Goal: Task Accomplishment & Management: Manage account settings

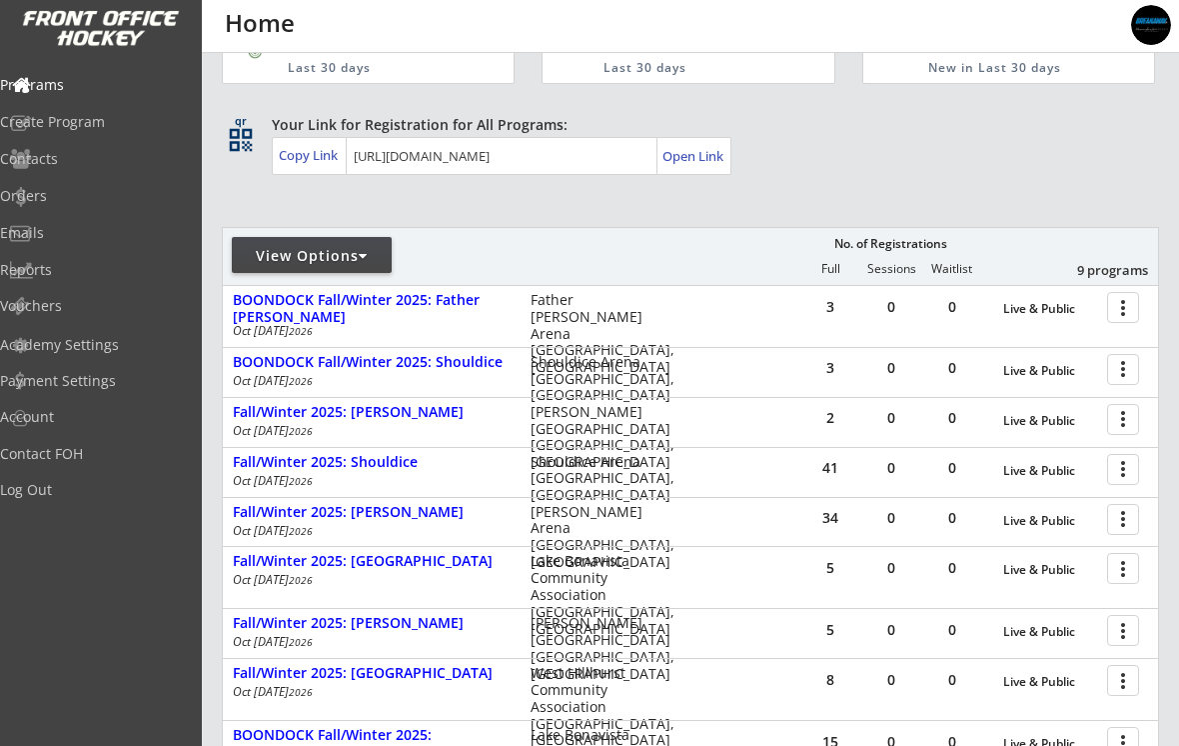
scroll to position [98, 0]
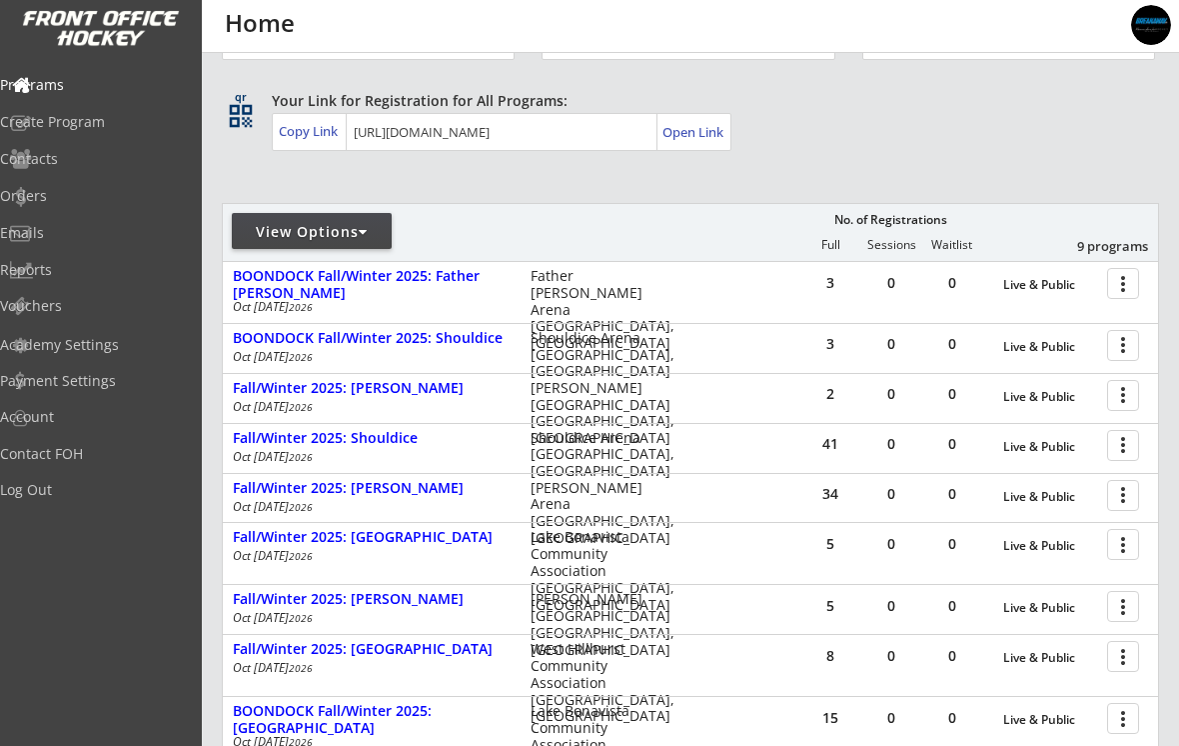
click at [296, 494] on div "Fall/Winter 2025: [PERSON_NAME]" at bounding box center [371, 488] width 277 height 17
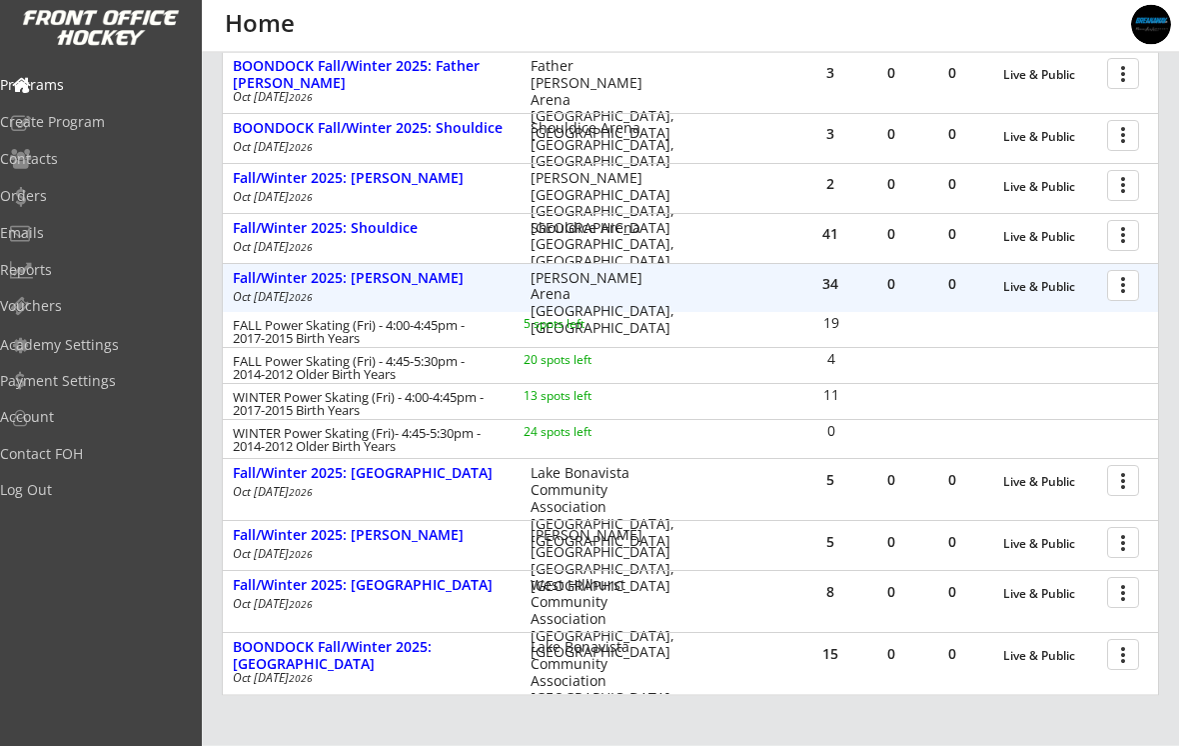
scroll to position [308, 0]
click at [62, 197] on div "Orders" at bounding box center [95, 196] width 190 height 14
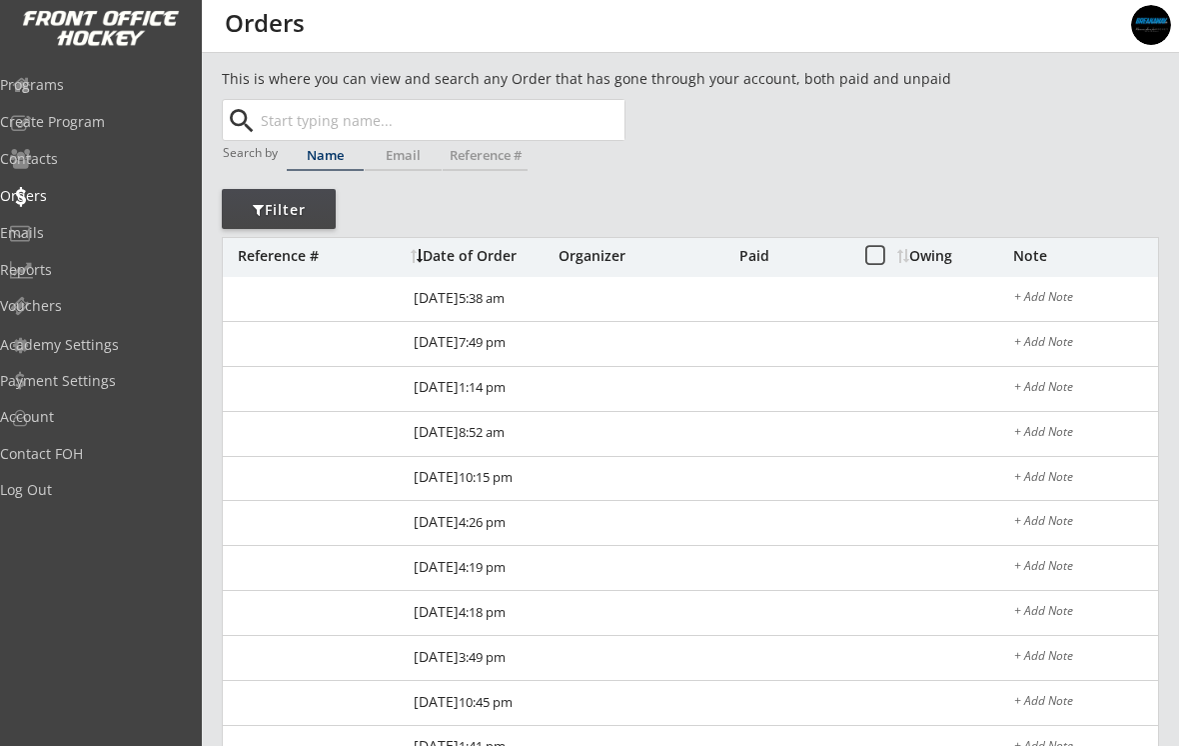
click at [302, 110] on input "text" at bounding box center [441, 120] width 368 height 40
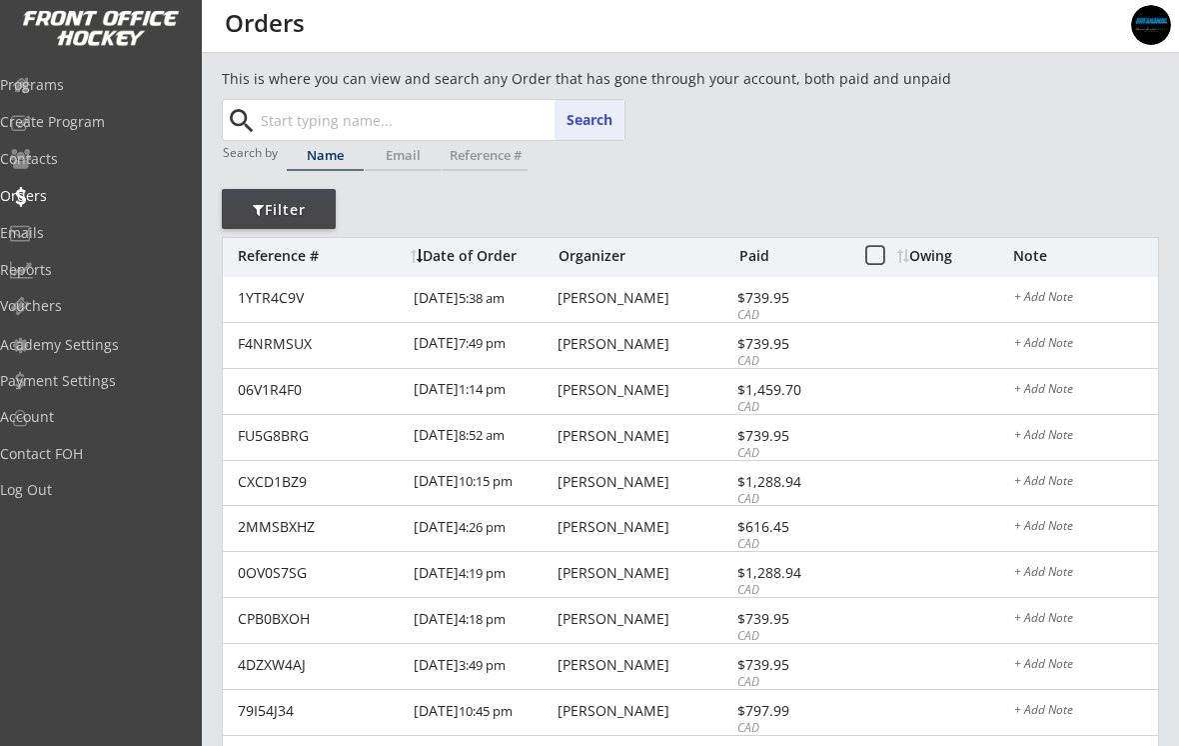
paste input "[EMAIL_ADDRESS][DOMAIN_NAME]"
type input "[EMAIL_ADDRESS][DOMAIN_NAME]"
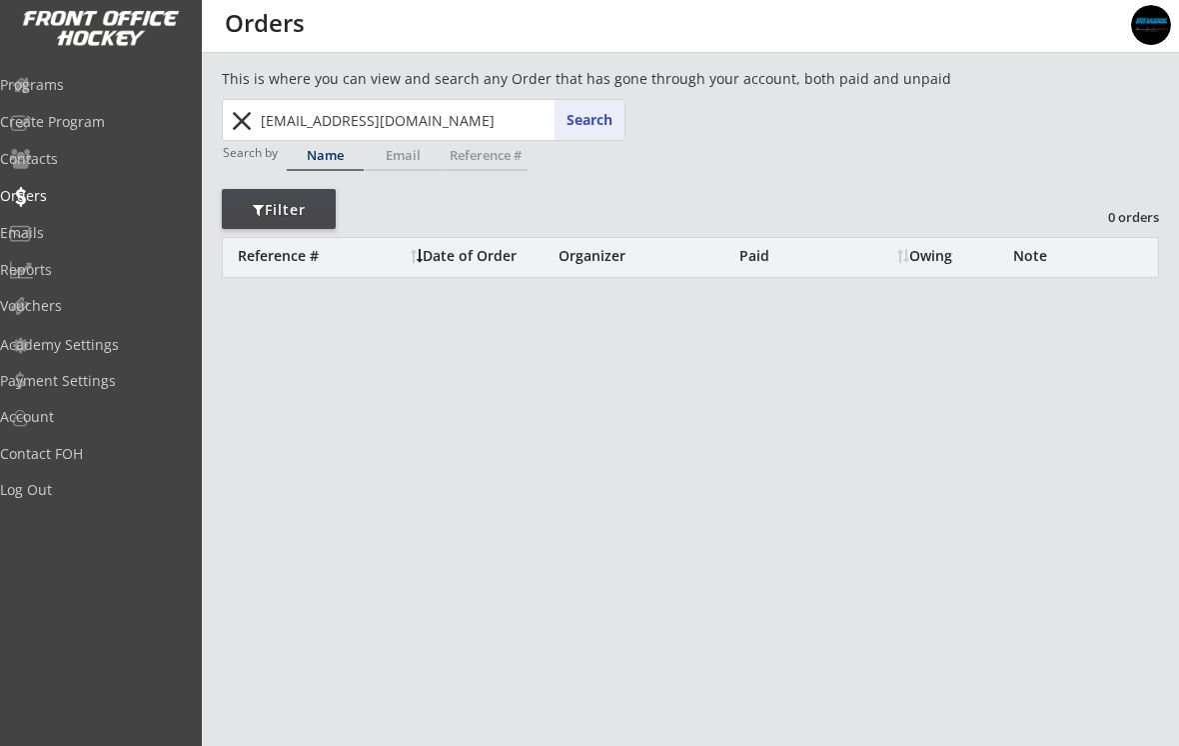
click at [437, 136] on input "[EMAIL_ADDRESS][DOMAIN_NAME]" at bounding box center [441, 120] width 368 height 40
click at [249, 118] on button "close" at bounding box center [241, 121] width 33 height 32
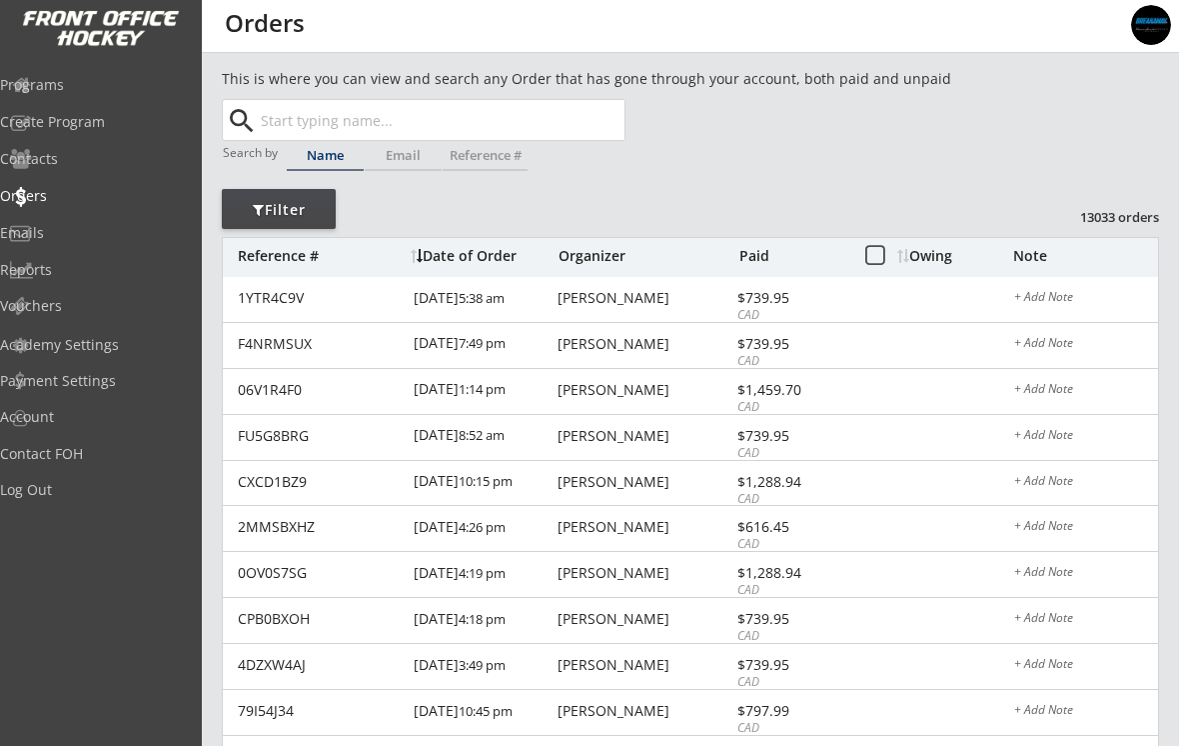
click at [347, 121] on input "text" at bounding box center [441, 120] width 368 height 40
type input "Aria"
type input "[PERSON_NAME]"
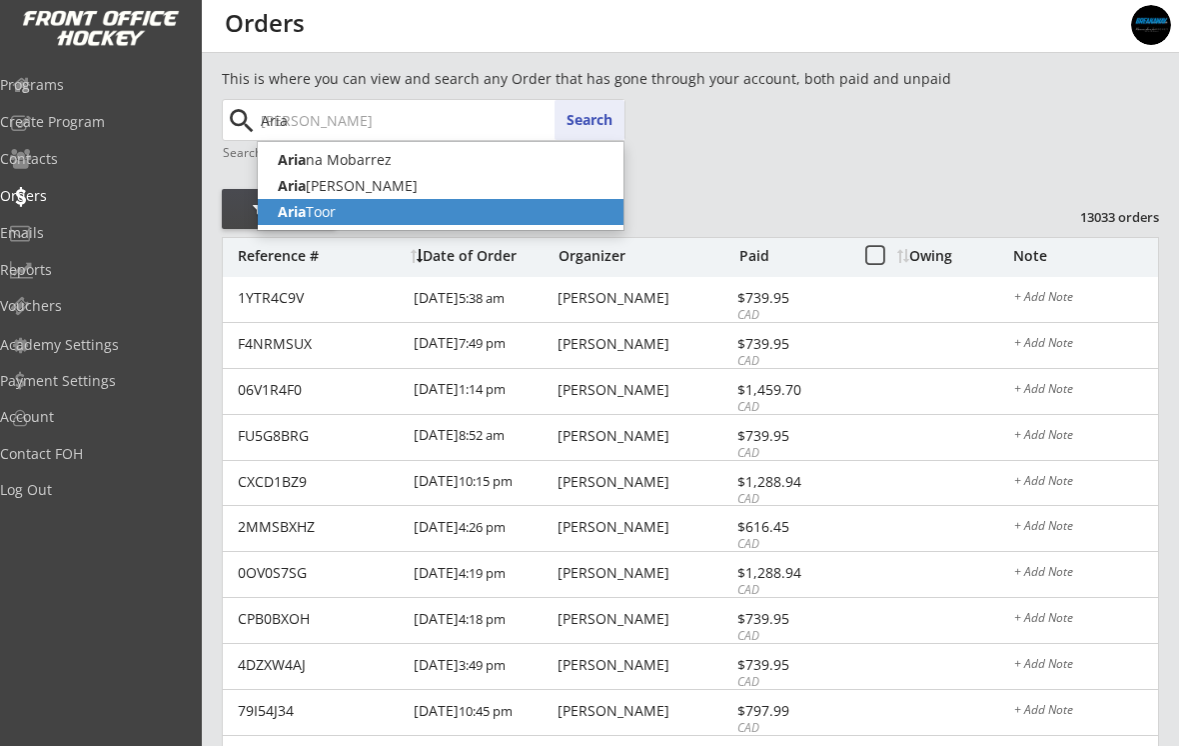
click at [299, 216] on strong "Aria" at bounding box center [292, 211] width 28 height 19
type input "[PERSON_NAME]"
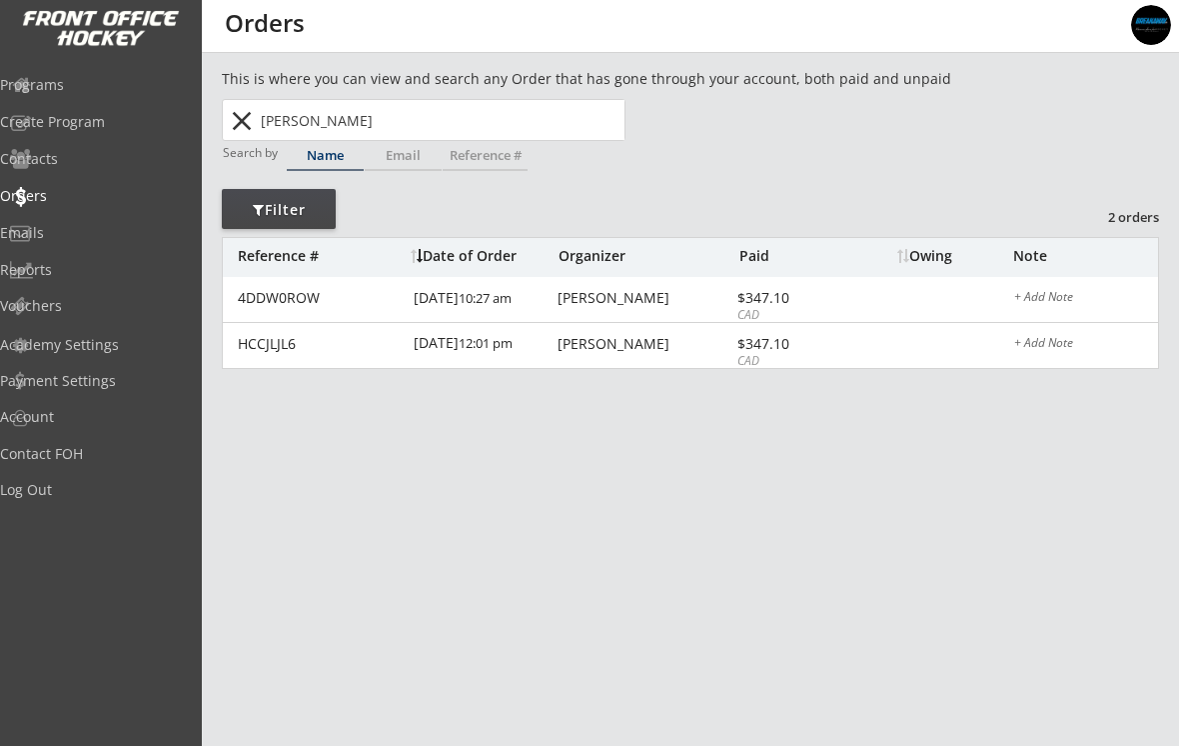
click at [348, 303] on div "4DDW0ROW" at bounding box center [320, 298] width 164 height 14
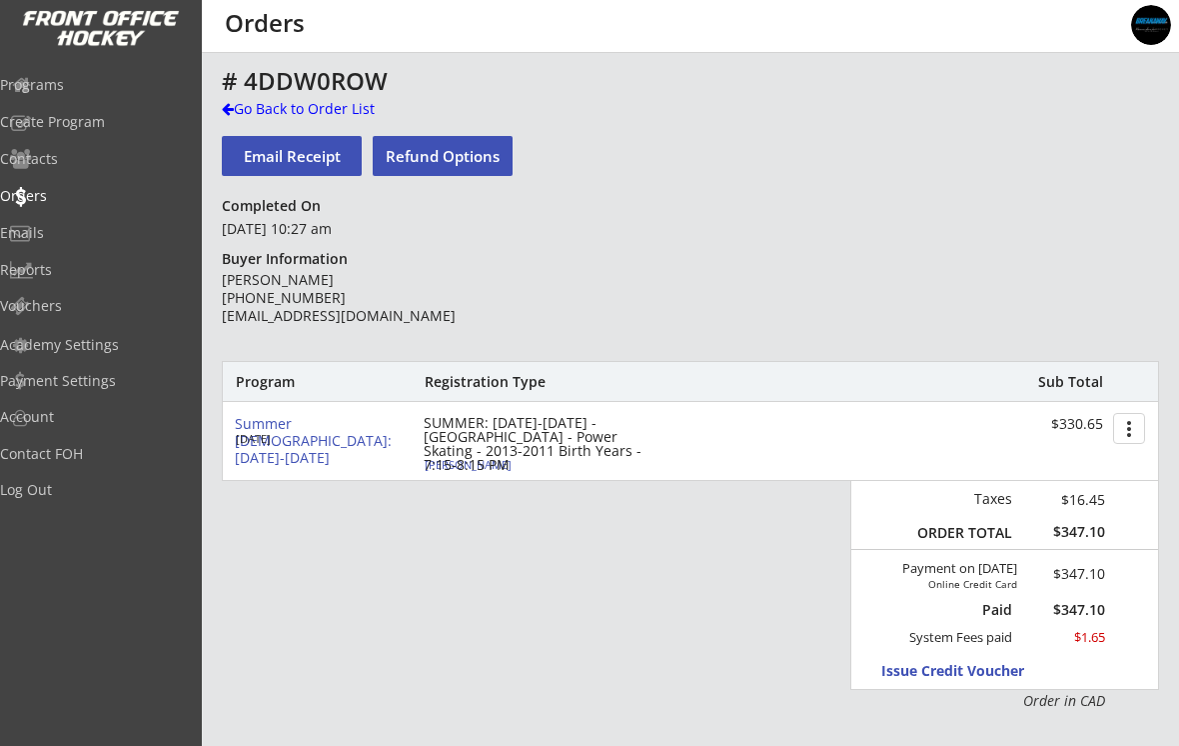
click at [273, 108] on div "Go Back to Order List" at bounding box center [325, 109] width 206 height 20
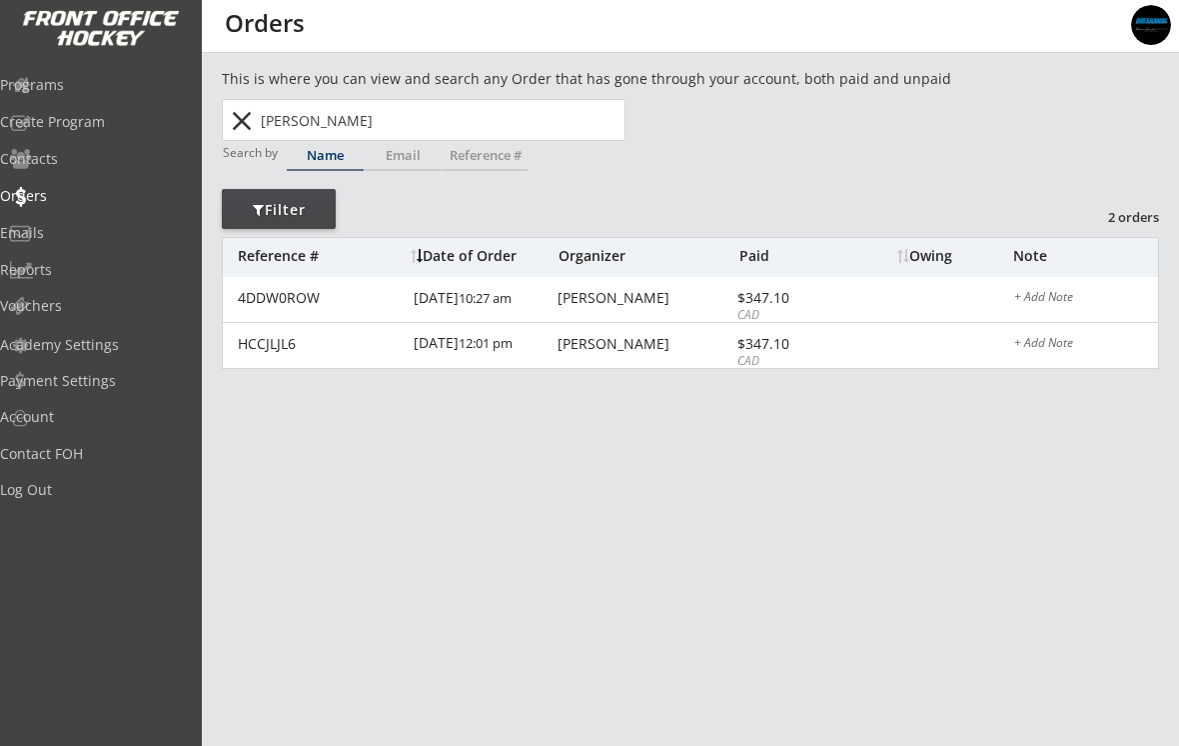
click at [283, 349] on div "HCCJLJL6" at bounding box center [320, 344] width 164 height 14
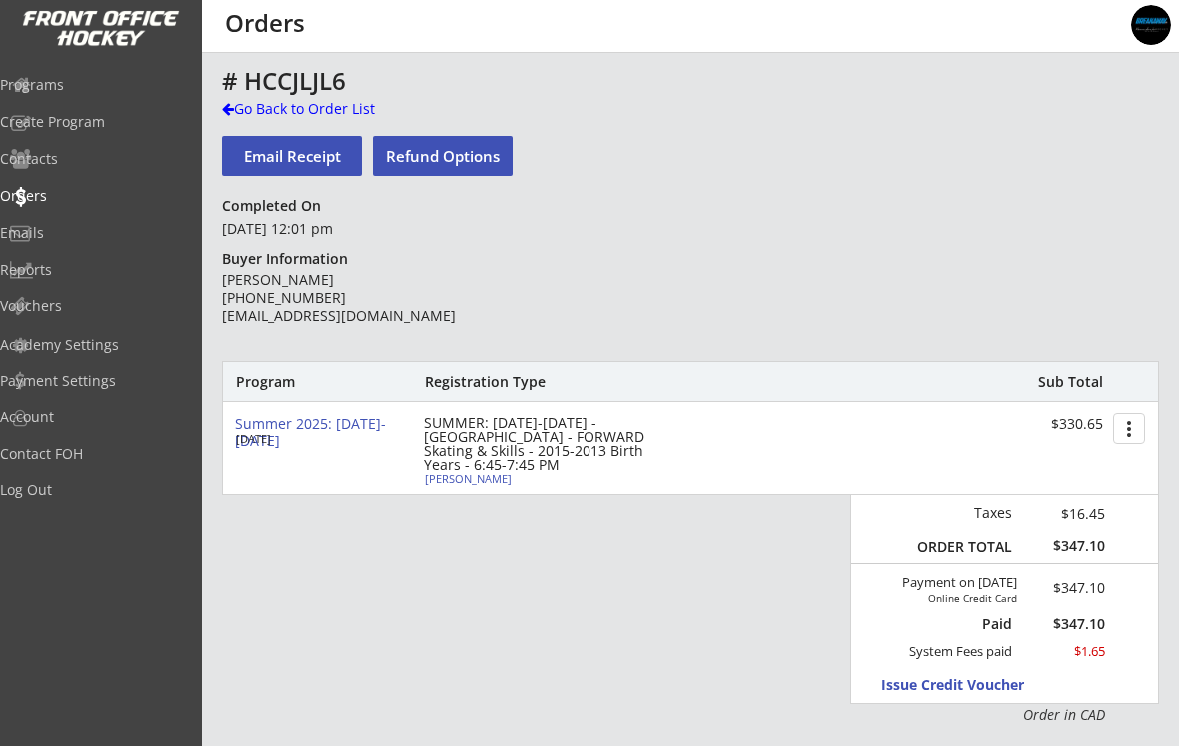
click at [420, 169] on button "Refund Options" at bounding box center [443, 156] width 140 height 40
select select ""No""
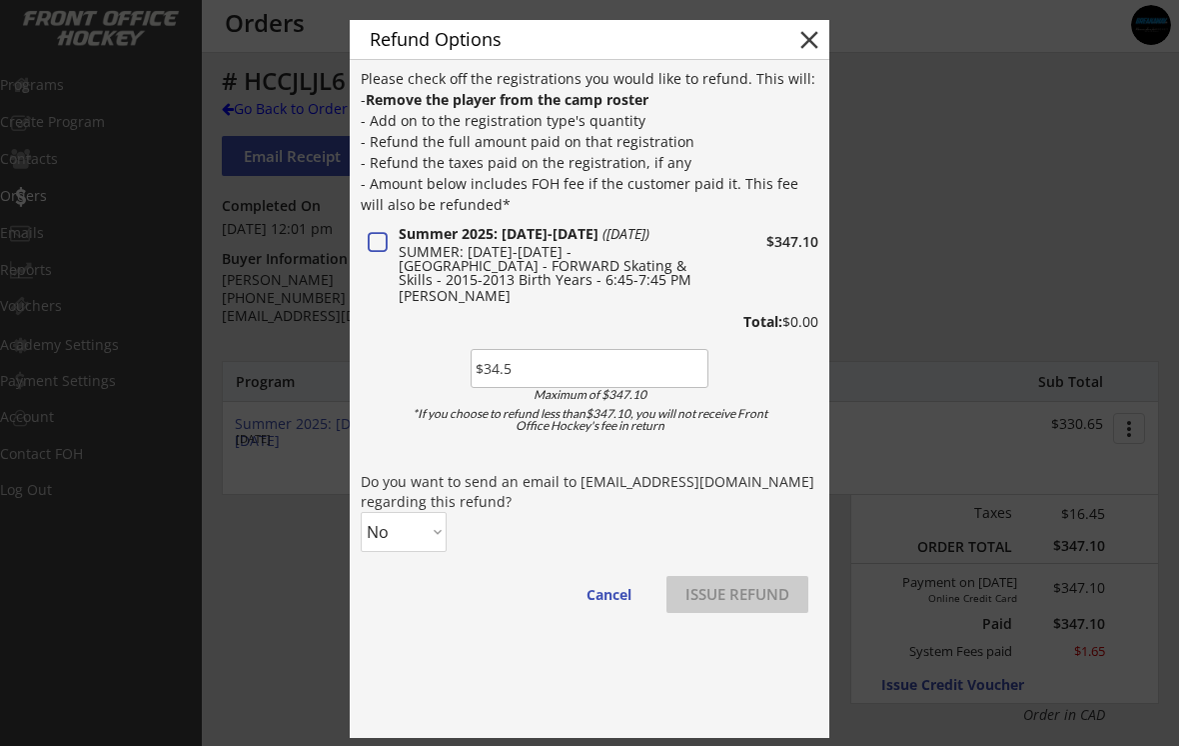
type input "$34.55"
click at [419, 525] on select "No Yes" at bounding box center [404, 532] width 86 height 40
select select ""Yes""
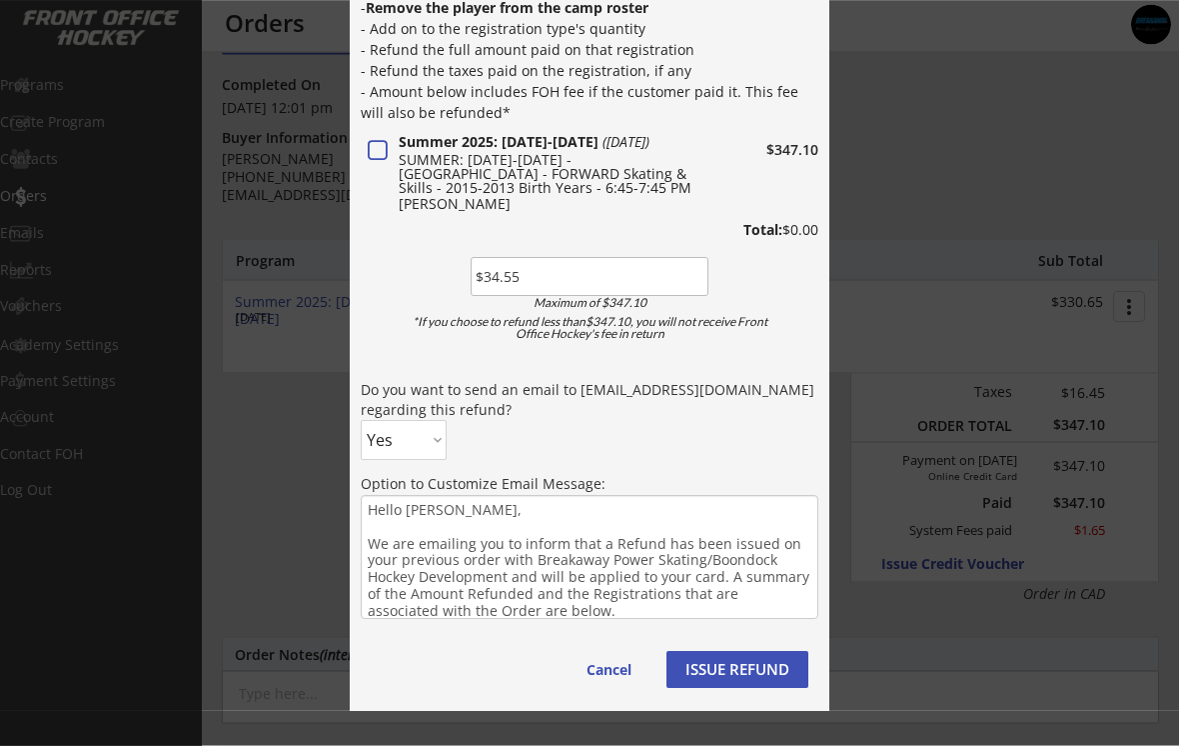
scroll to position [122, 0]
click at [741, 662] on button "ISSUE REFUND" at bounding box center [738, 669] width 142 height 37
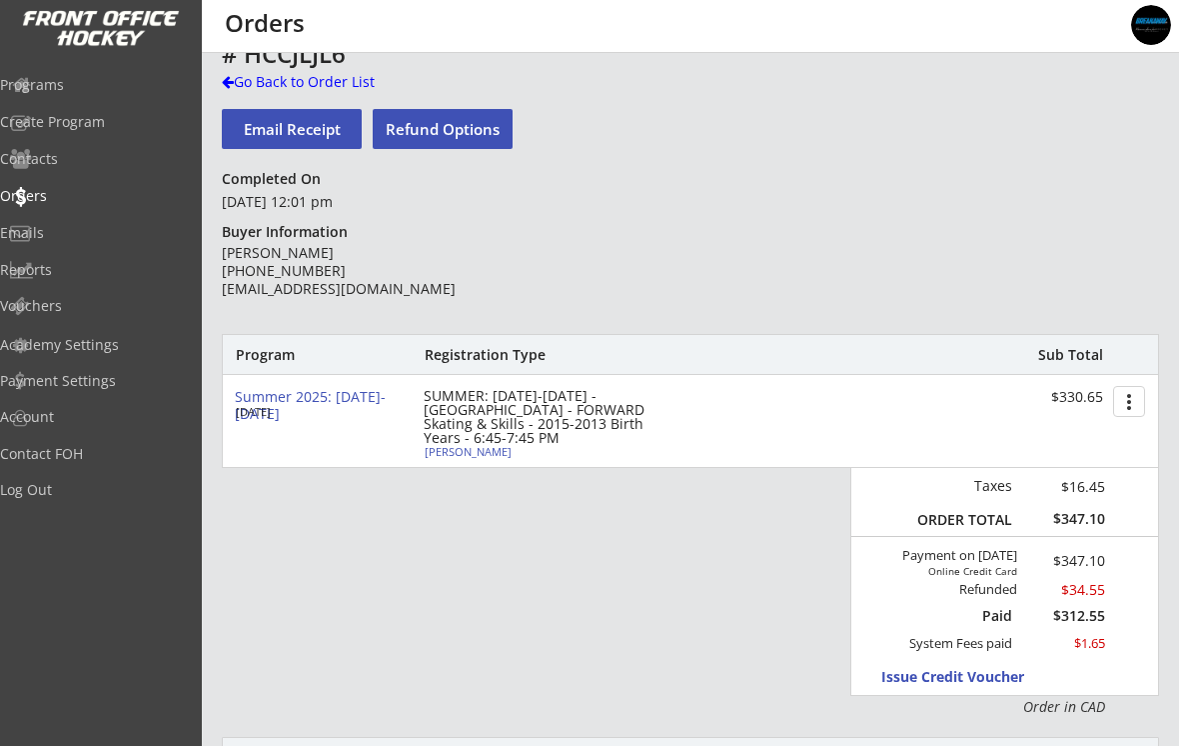
scroll to position [0, 0]
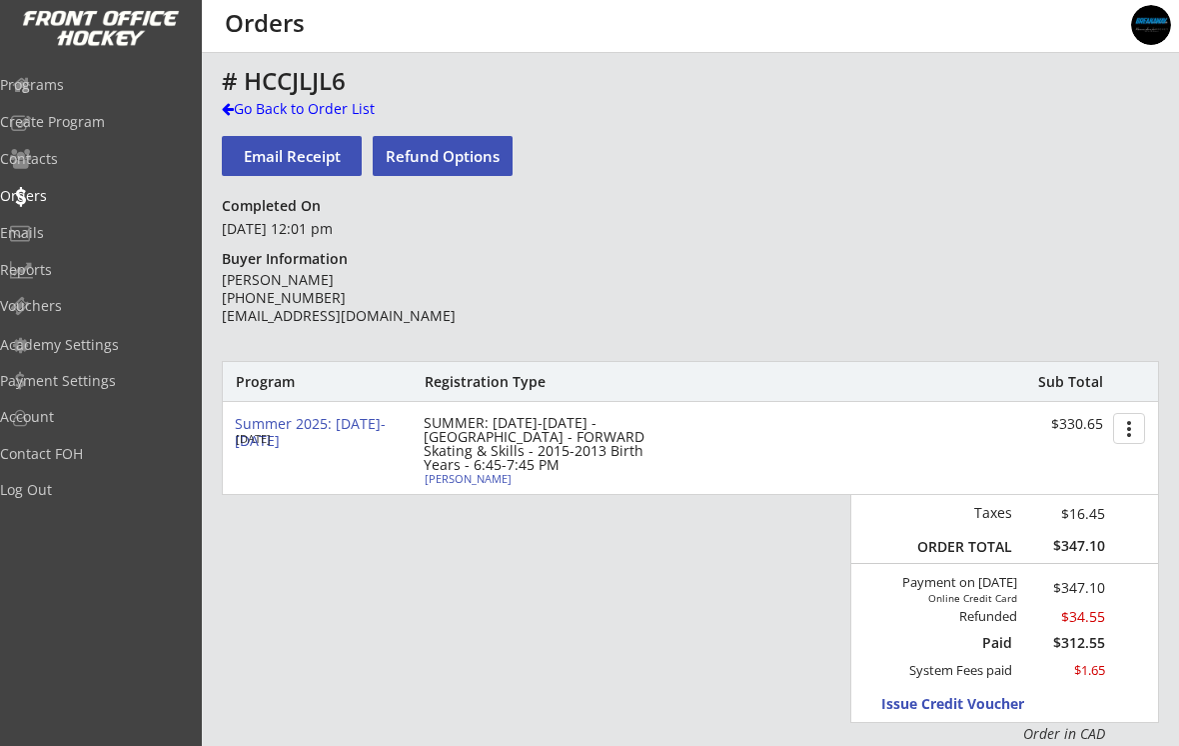
click at [245, 105] on div "Go Back to Order List" at bounding box center [325, 109] width 206 height 20
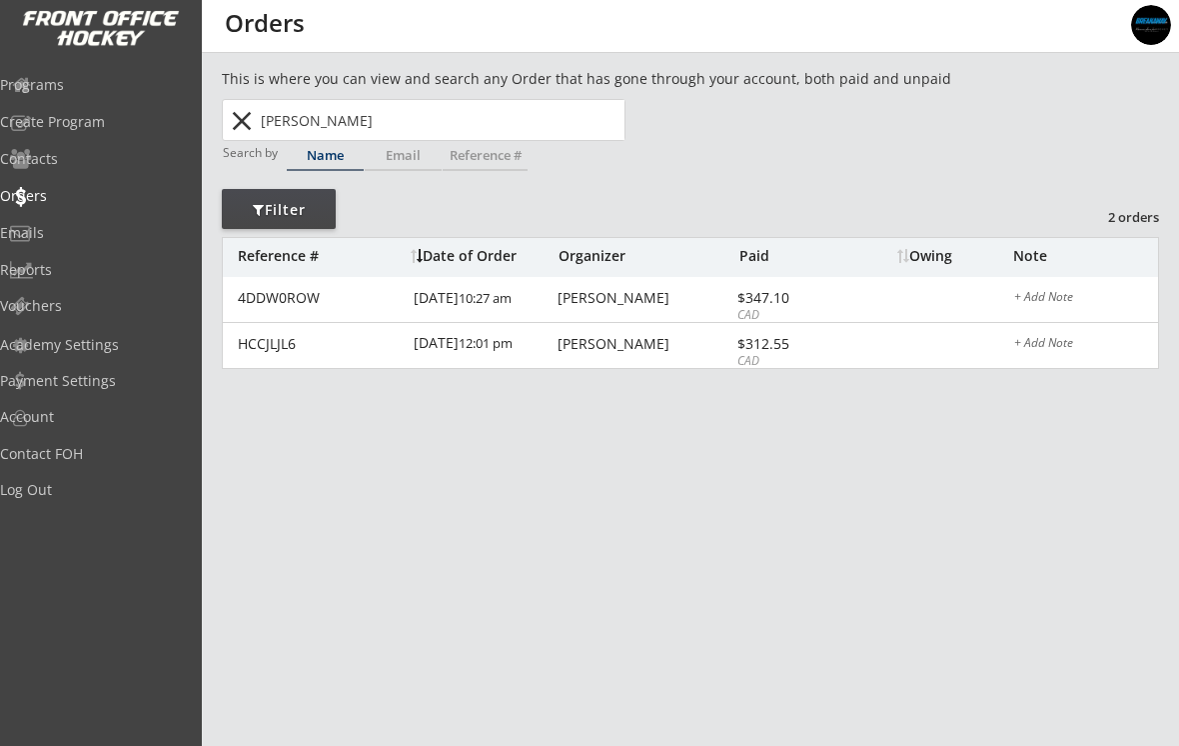
click at [321, 296] on div "4DDW0ROW" at bounding box center [320, 298] width 164 height 14
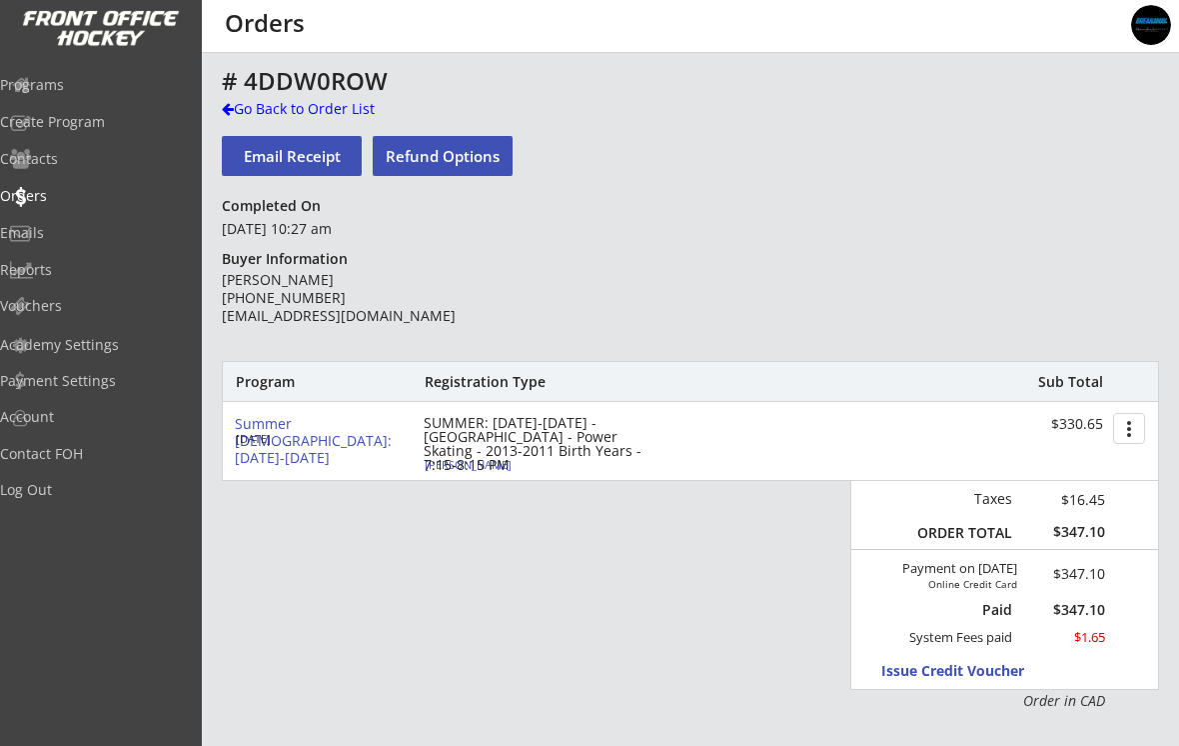
click at [427, 152] on button "Refund Options" at bounding box center [443, 156] width 140 height 40
type textarea "Hello [PERSON_NAME], We are emailing you to inform that a Refund has been issue…"
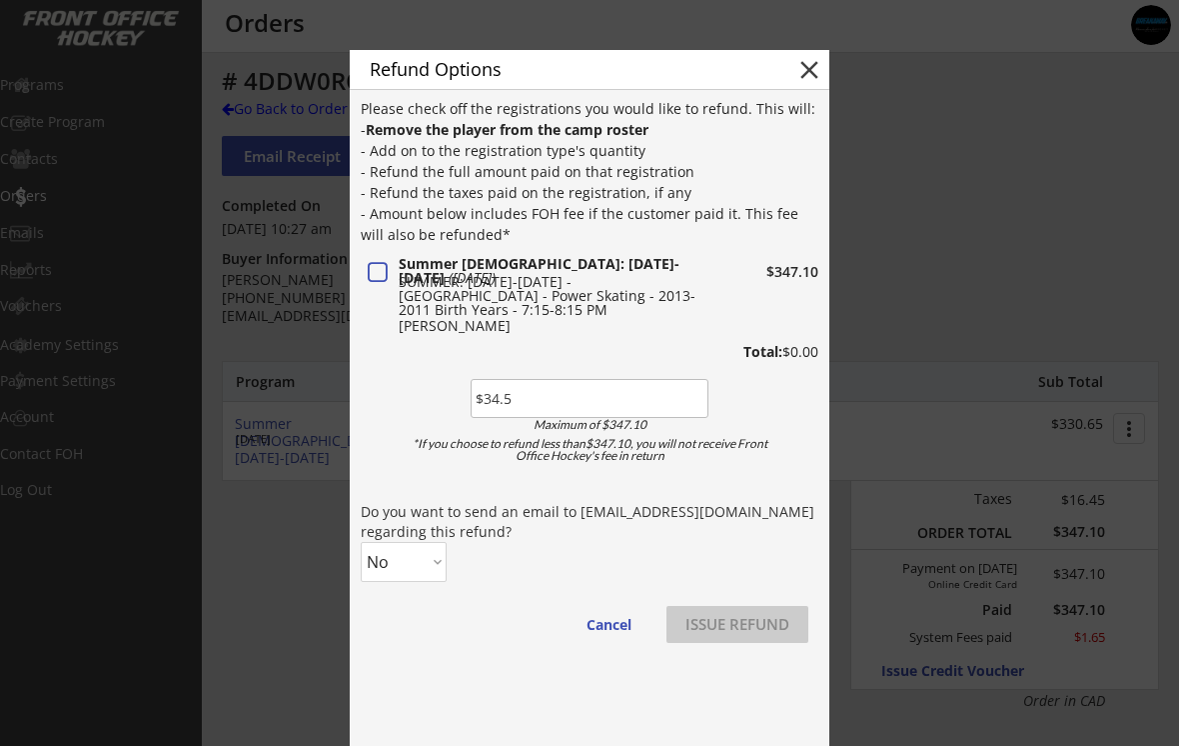
type input "$34.55"
click at [410, 556] on select "No Yes" at bounding box center [404, 562] width 86 height 40
select select ""Yes""
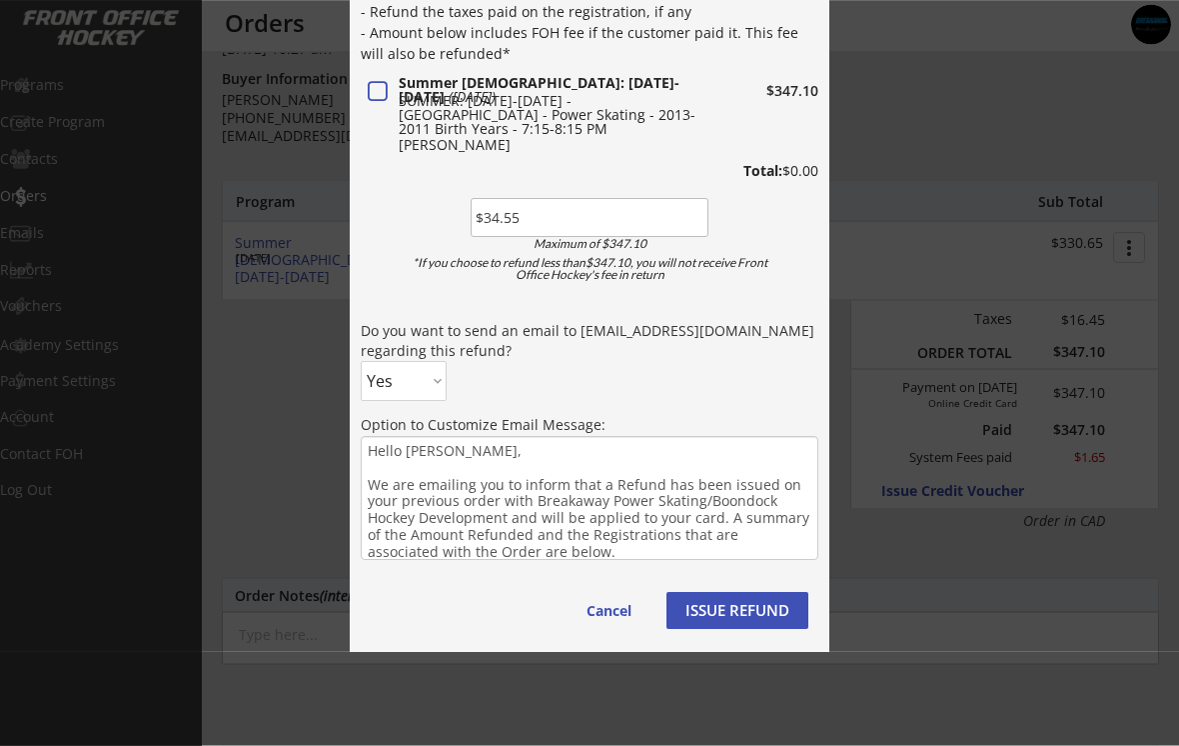
click at [702, 612] on button "ISSUE REFUND" at bounding box center [738, 611] width 142 height 37
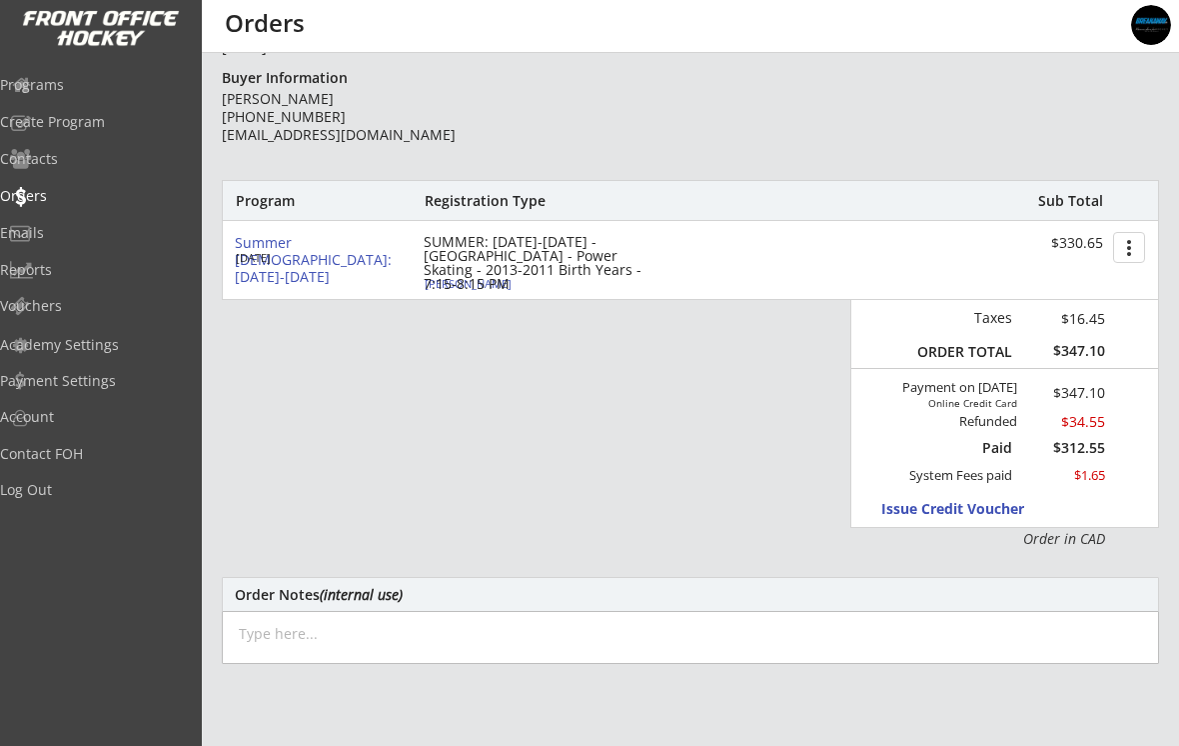
click at [443, 279] on div "SUMMER: [DATE]-[DATE] - [GEOGRAPHIC_DATA] - Power Skating - 2013-2011 Birth Yea…" at bounding box center [539, 263] width 230 height 56
select select ""Forward""
select select ""Youth S""
select select ""Girls Hockey Calgary""
select select ""U13""
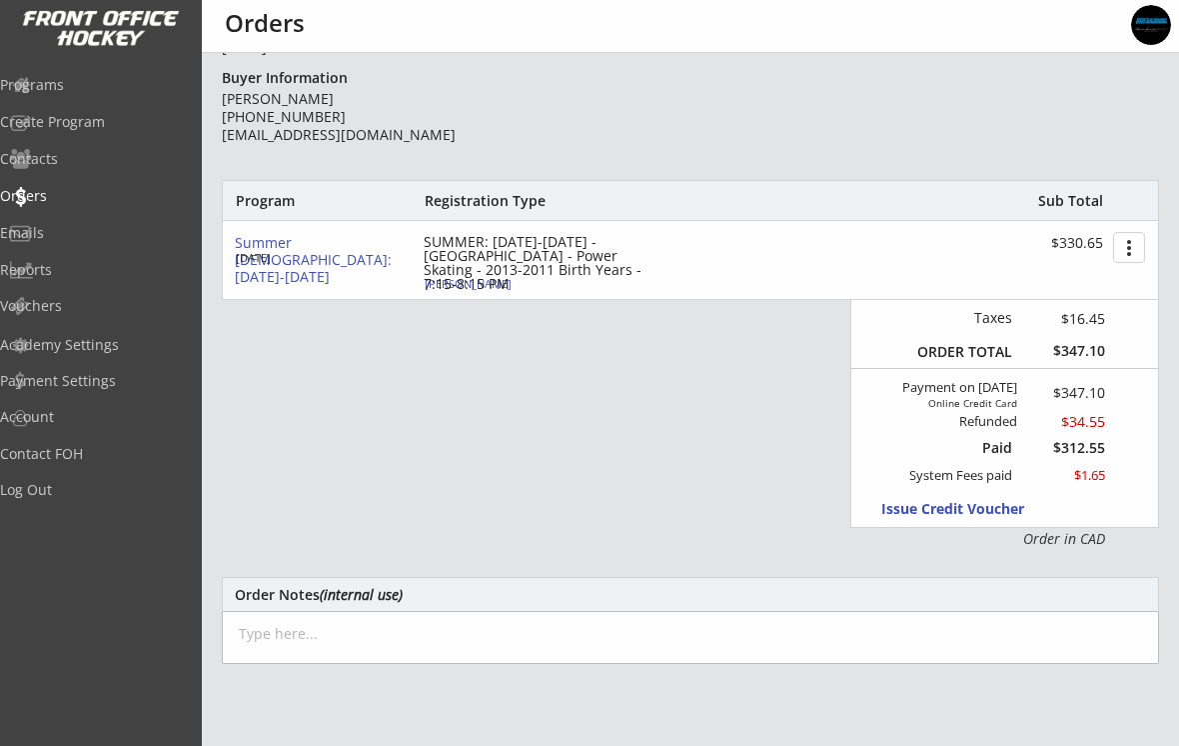
select select ""B""
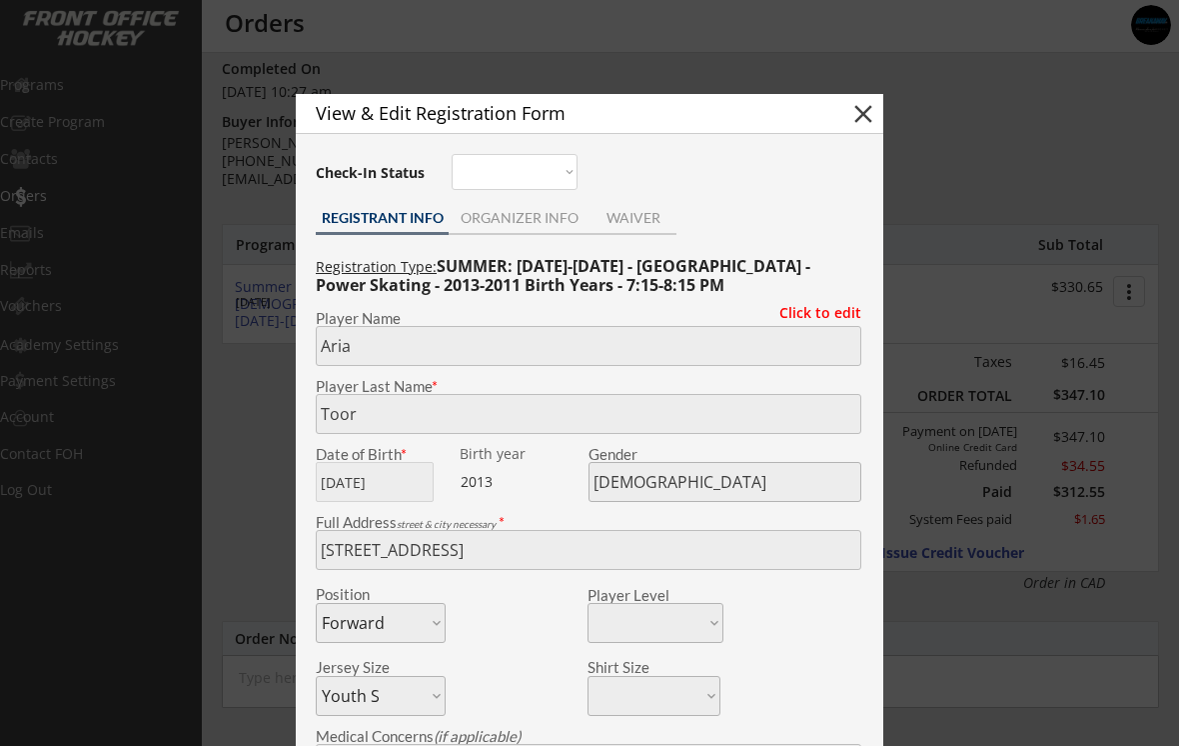
scroll to position [102, 0]
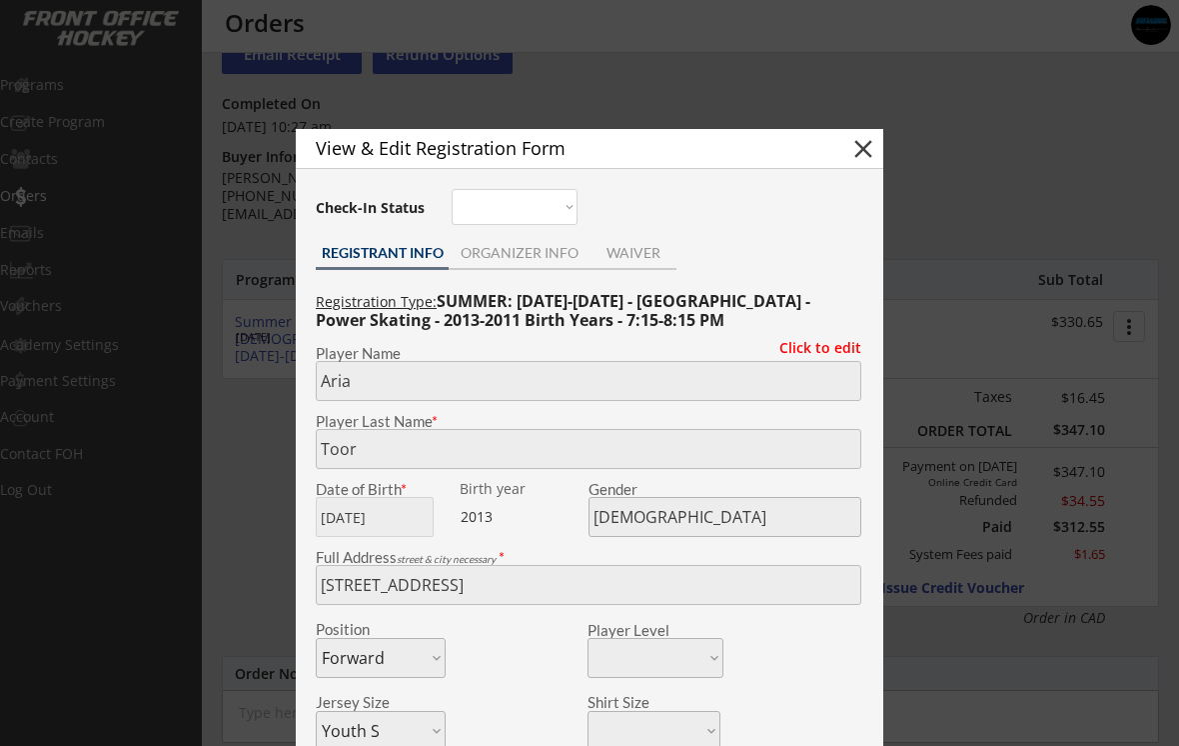
click at [857, 159] on button "close" at bounding box center [864, 149] width 30 height 30
select select ""PLACEHOLDER_1427118222253""
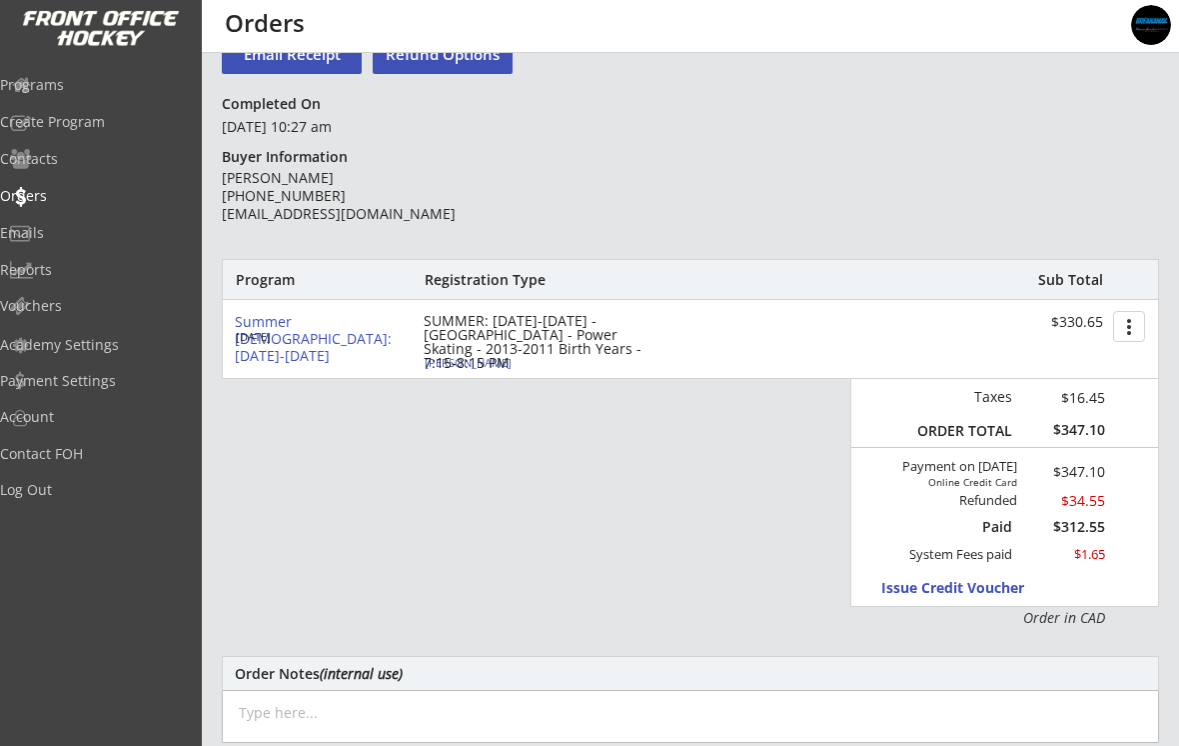
click at [68, 91] on div "Programs" at bounding box center [95, 85] width 190 height 14
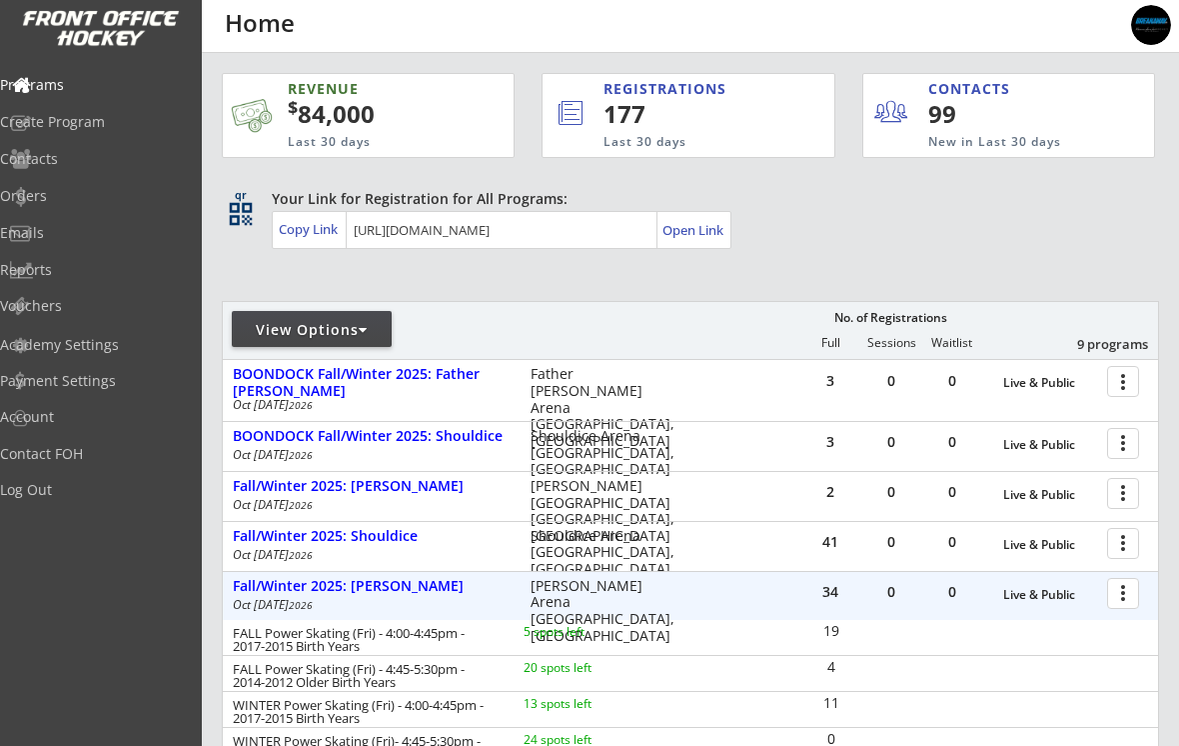
click at [1126, 601] on div at bounding box center [1126, 592] width 35 height 35
click at [1122, 596] on div at bounding box center [1126, 592] width 35 height 35
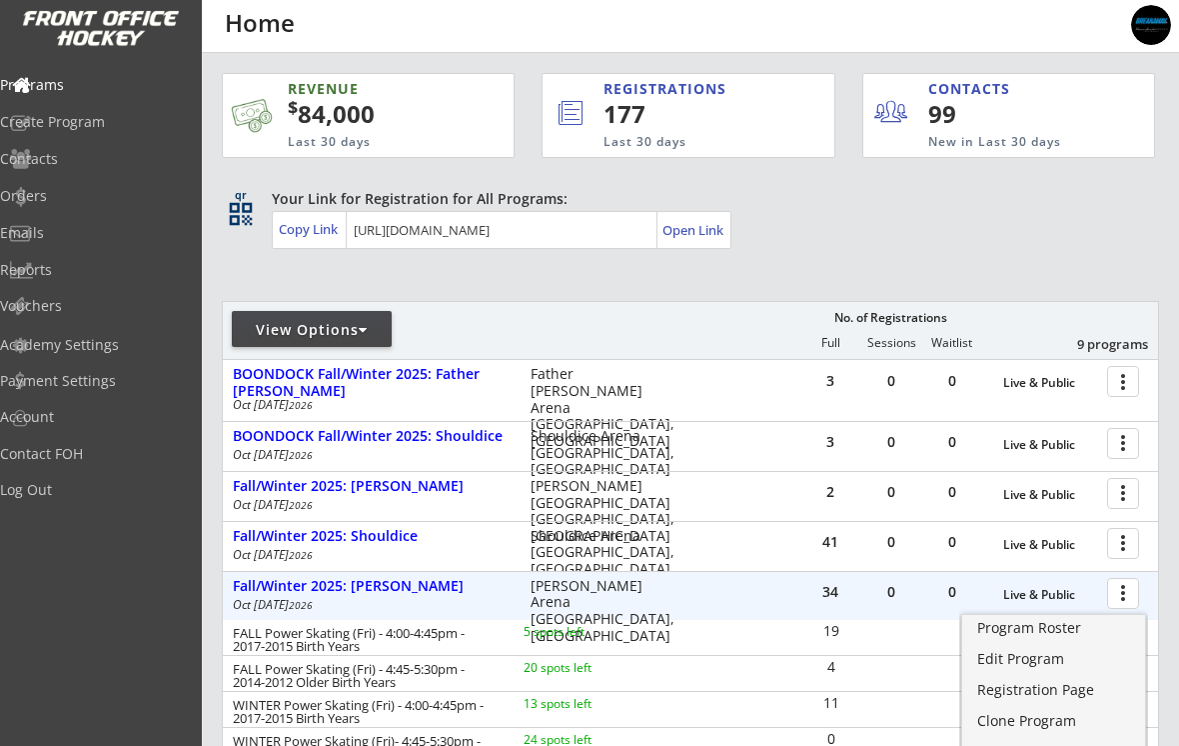
click at [1132, 592] on div at bounding box center [1126, 592] width 35 height 35
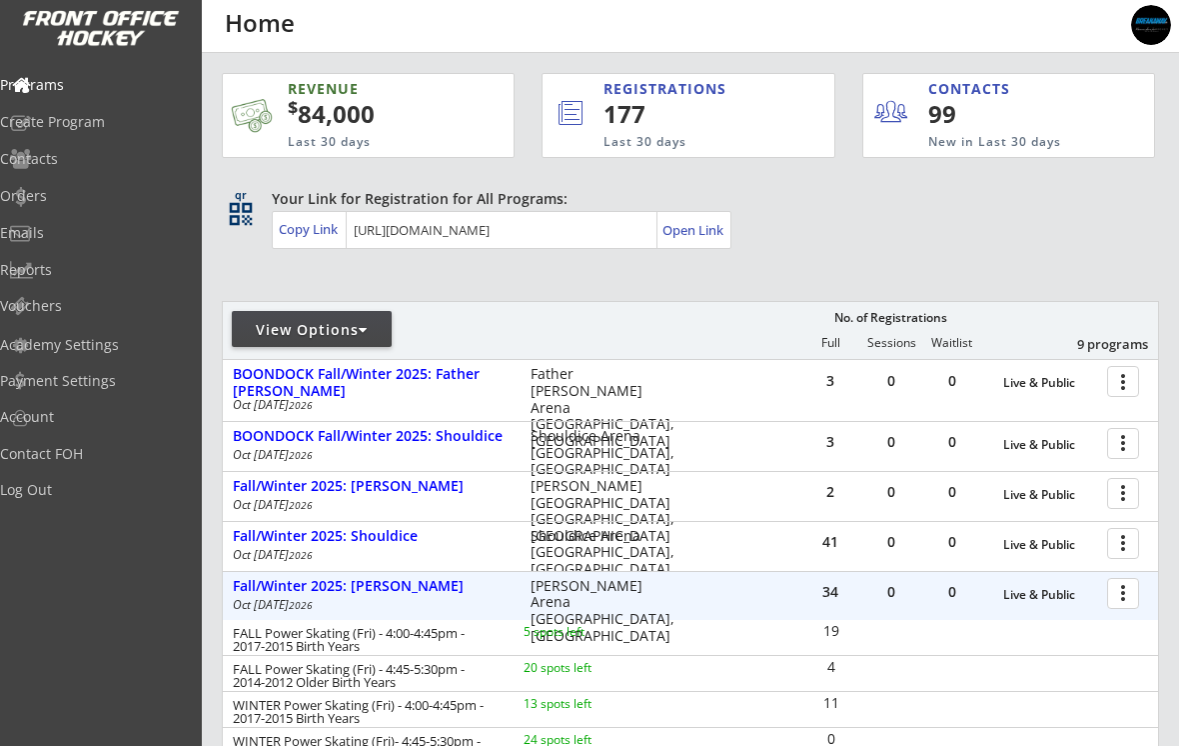
click at [251, 593] on div "Fall/Winter 2025: [PERSON_NAME]" at bounding box center [371, 586] width 277 height 17
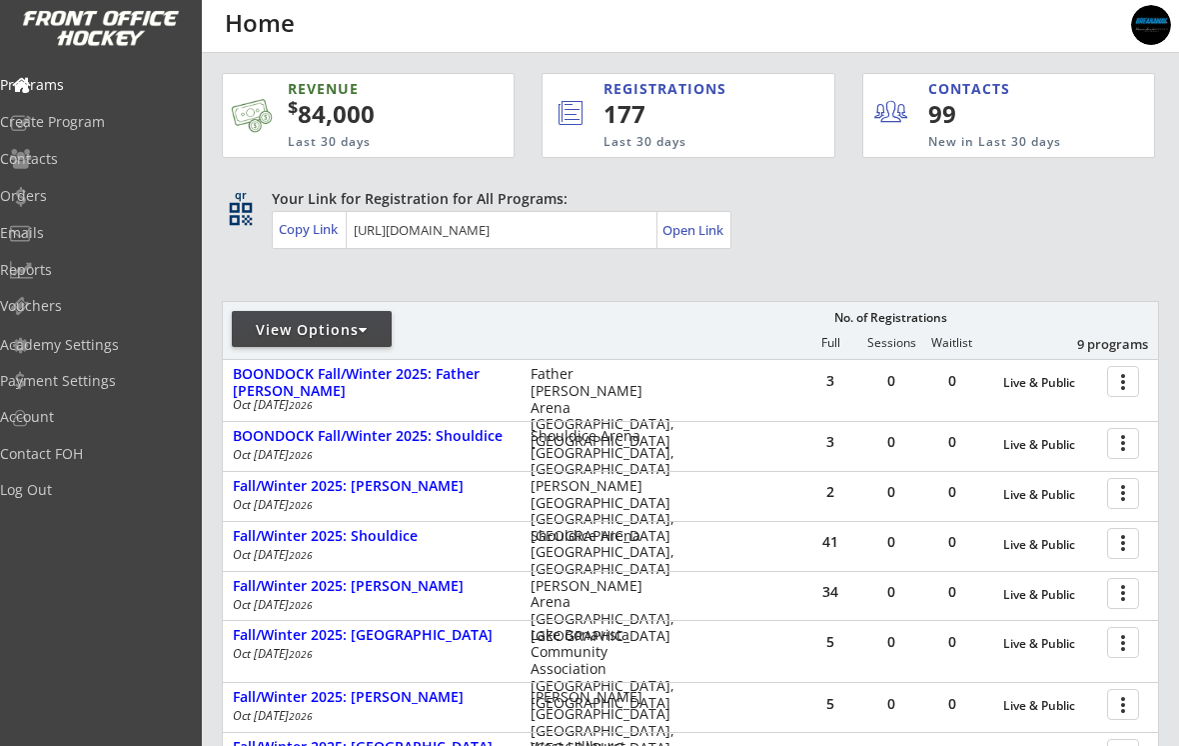
click at [260, 587] on div "Fall/Winter 2025: [PERSON_NAME]" at bounding box center [371, 586] width 277 height 17
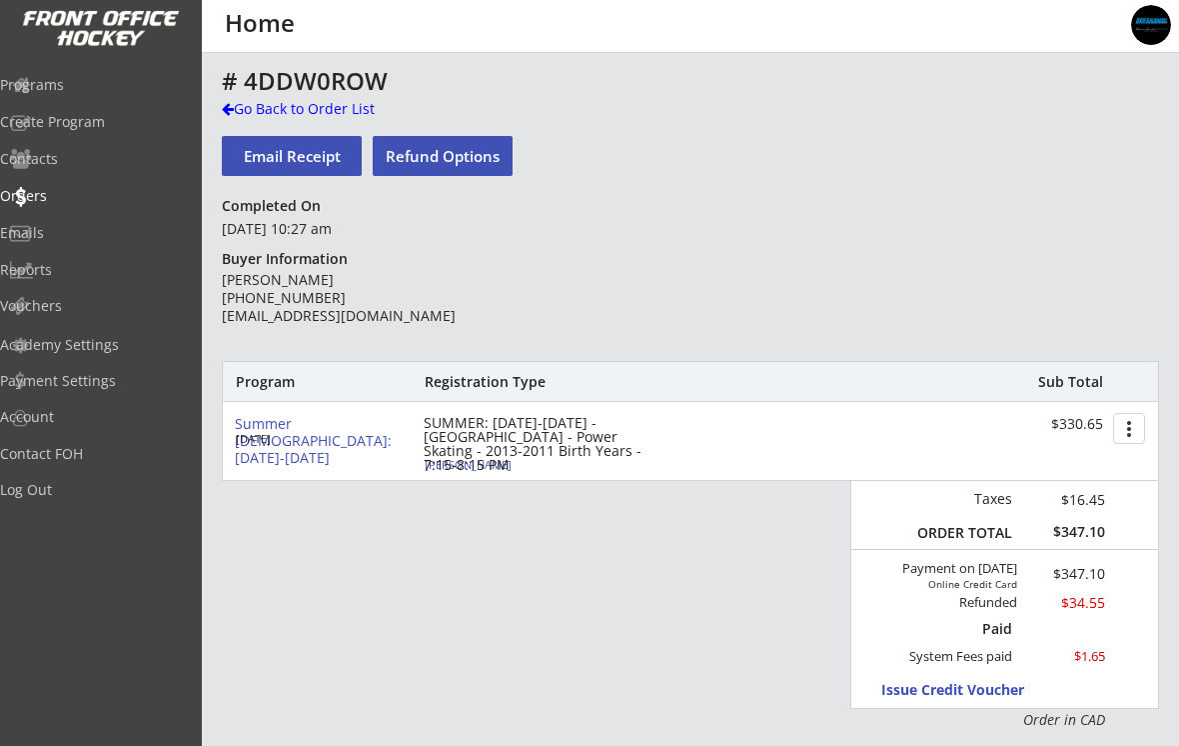
scroll to position [102, 0]
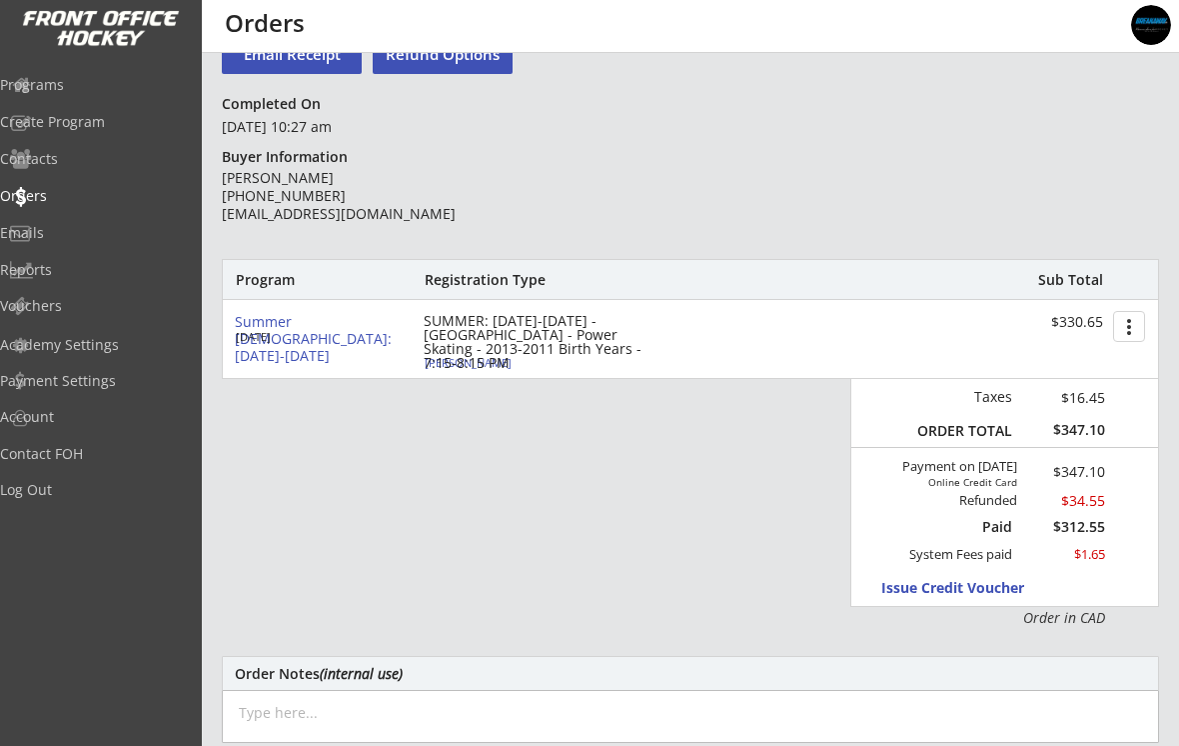
click at [435, 368] on div "[PERSON_NAME]" at bounding box center [536, 362] width 223 height 11
type input "Aria"
type input "Toor"
type input "[DATE]"
type input "[DEMOGRAPHIC_DATA]"
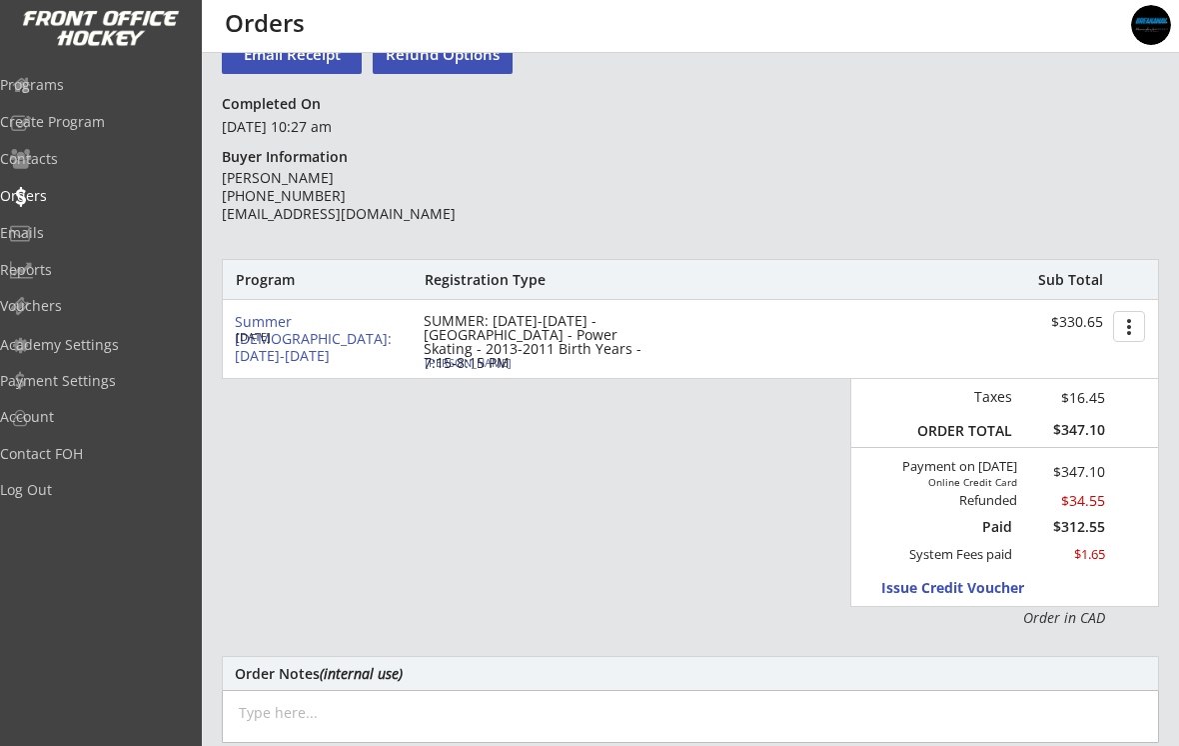
type input "[STREET_ADDRESS]"
select select ""Forward""
select select ""Youth S""
type input "[PERSON_NAME]"
type input "[PHONE_NUMBER]"
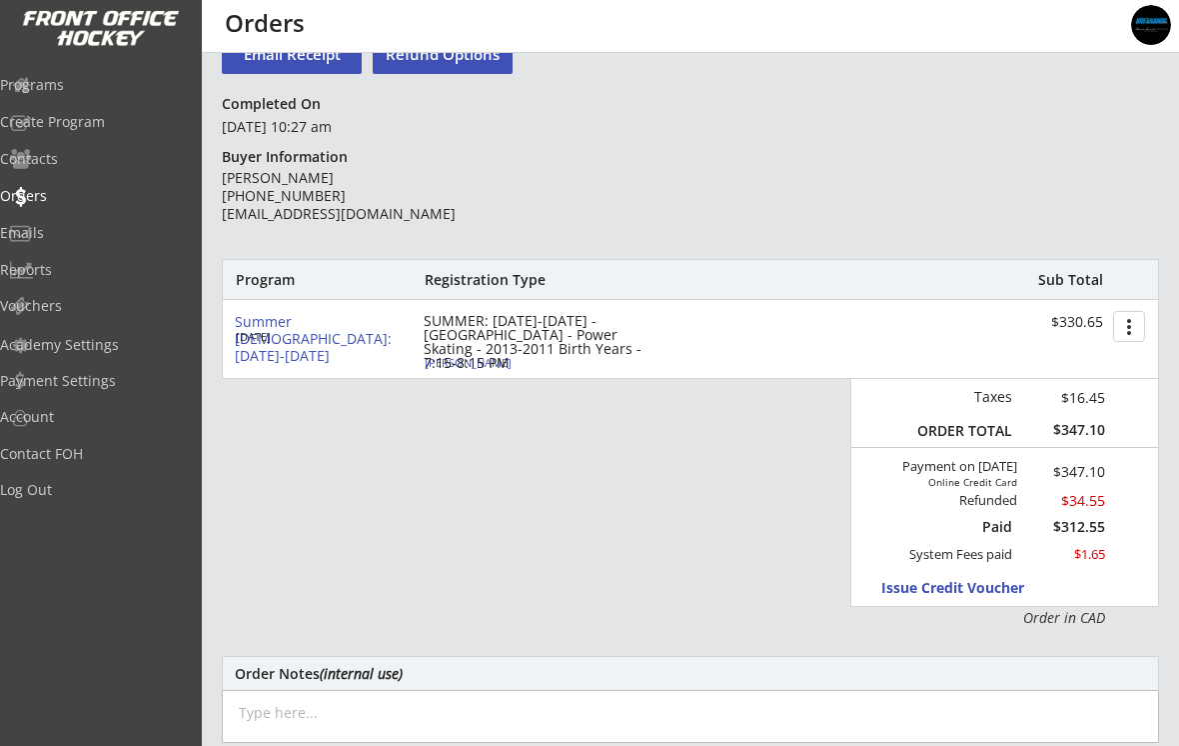
type input "Girls Hockey Calgary"
select select ""Girls Hockey Calgary""
type input "U13"
select select ""U13""
type input "B"
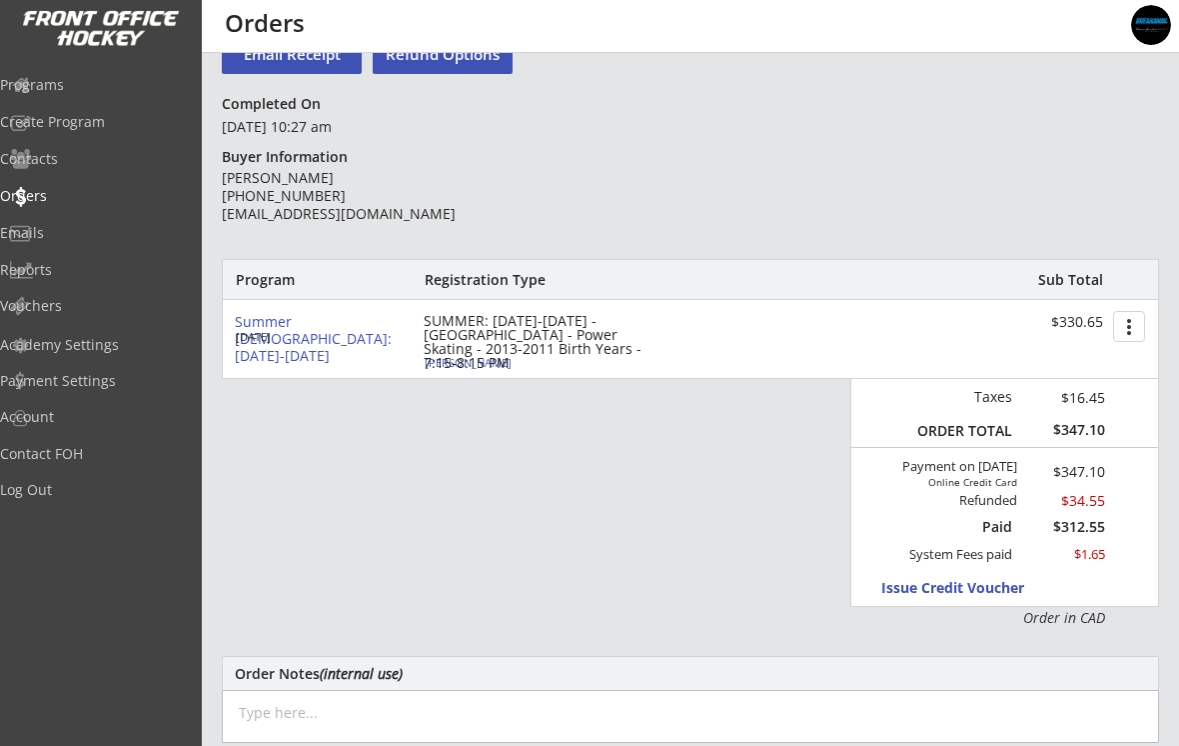
select select ""B""
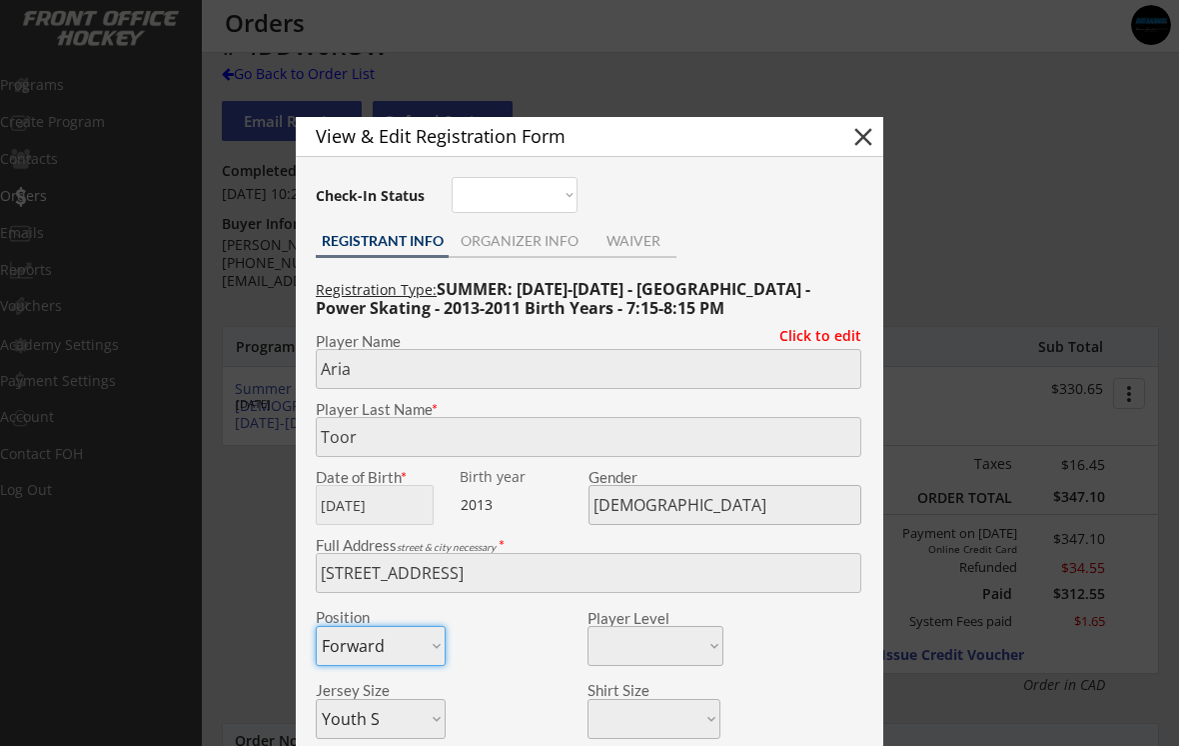
scroll to position [0, 0]
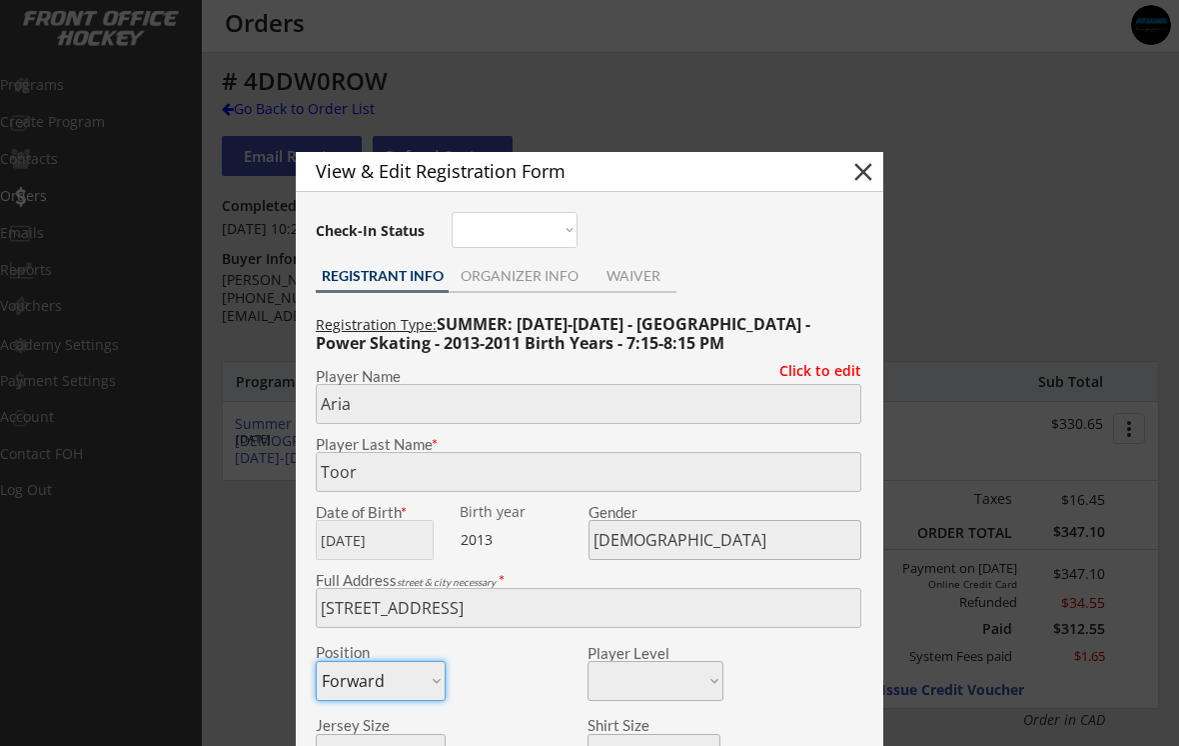
click at [872, 176] on button "close" at bounding box center [864, 172] width 30 height 30
select select ""PLACEHOLDER_1427118222253""
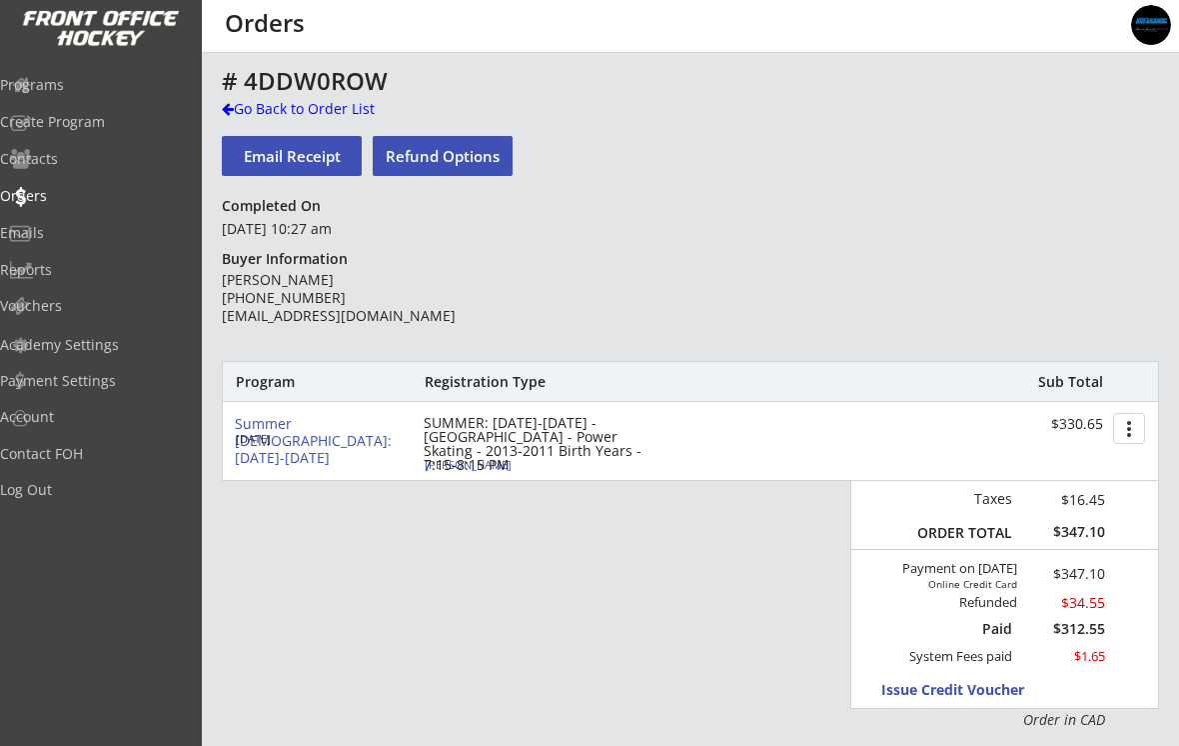
click at [67, 83] on div "Programs" at bounding box center [95, 85] width 190 height 14
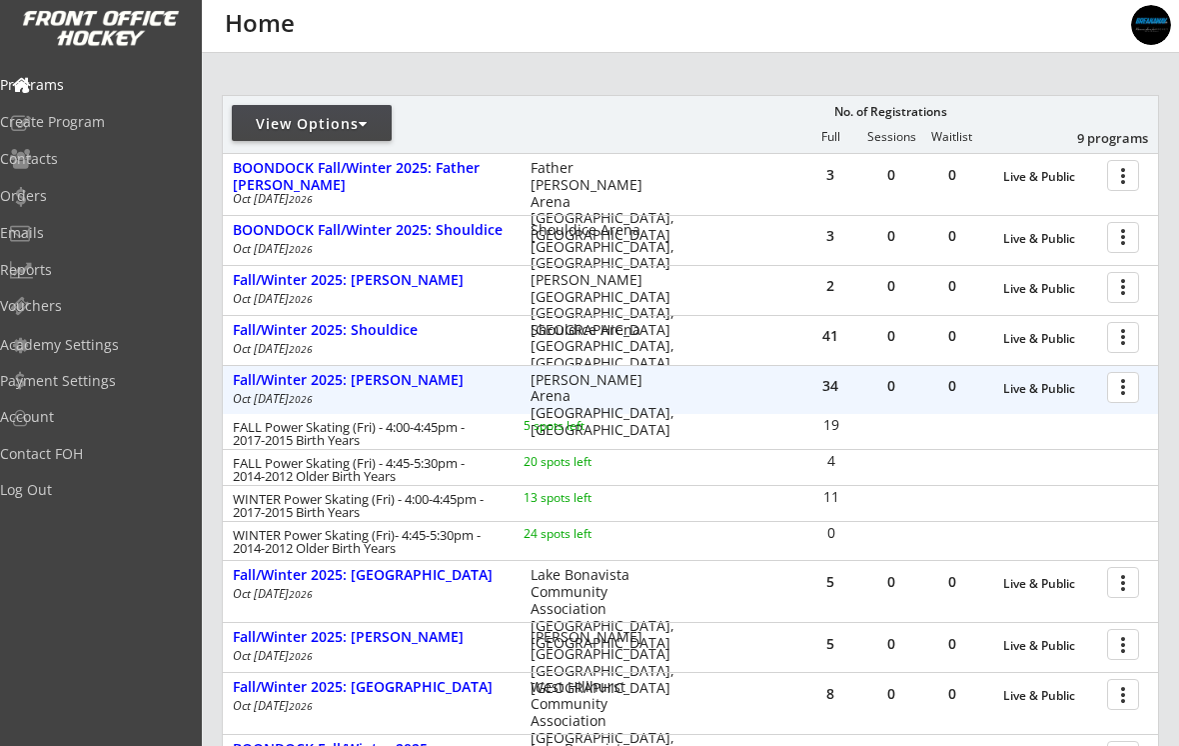
scroll to position [221, 0]
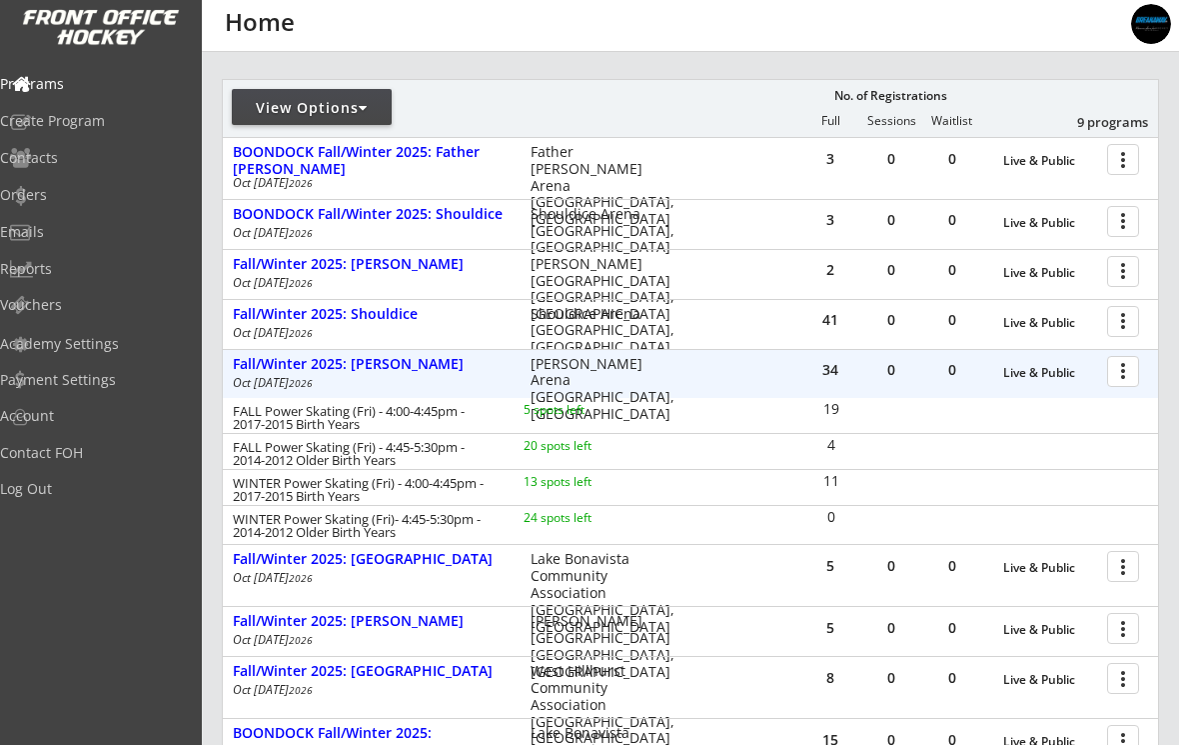
click at [1127, 373] on div at bounding box center [1126, 371] width 35 height 35
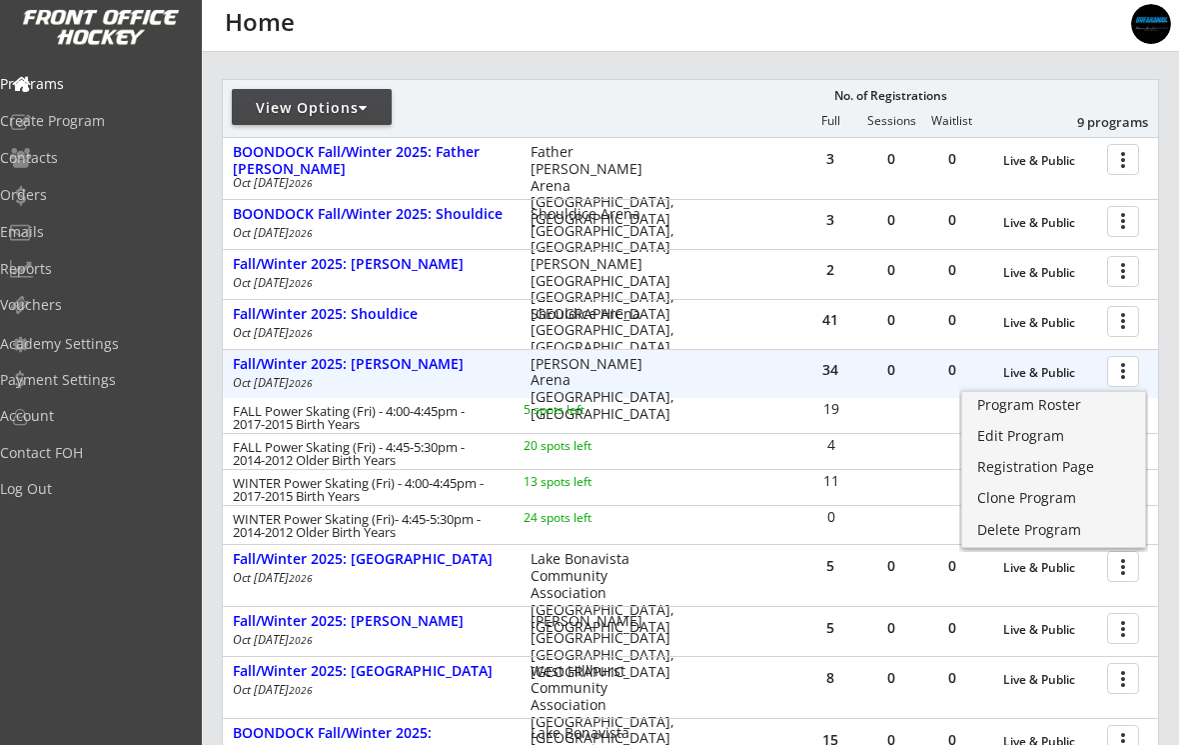
scroll to position [222, 0]
click at [1063, 467] on div "Registration Page" at bounding box center [1053, 468] width 153 height 14
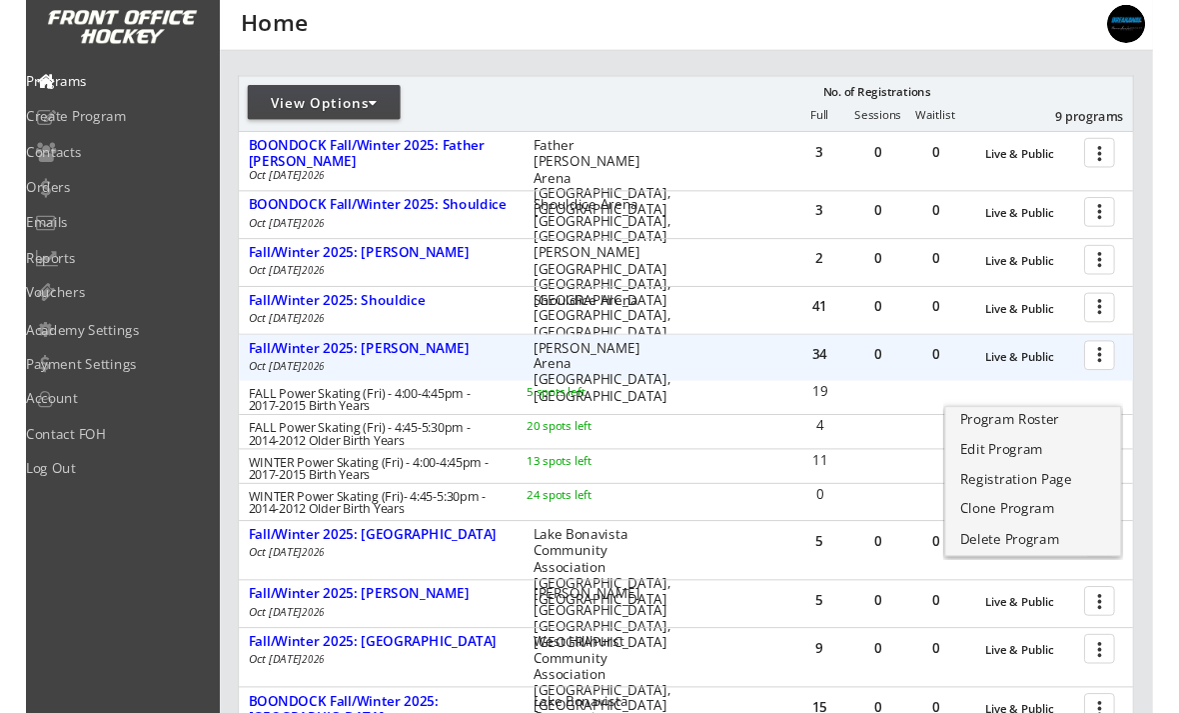
scroll to position [221, 0]
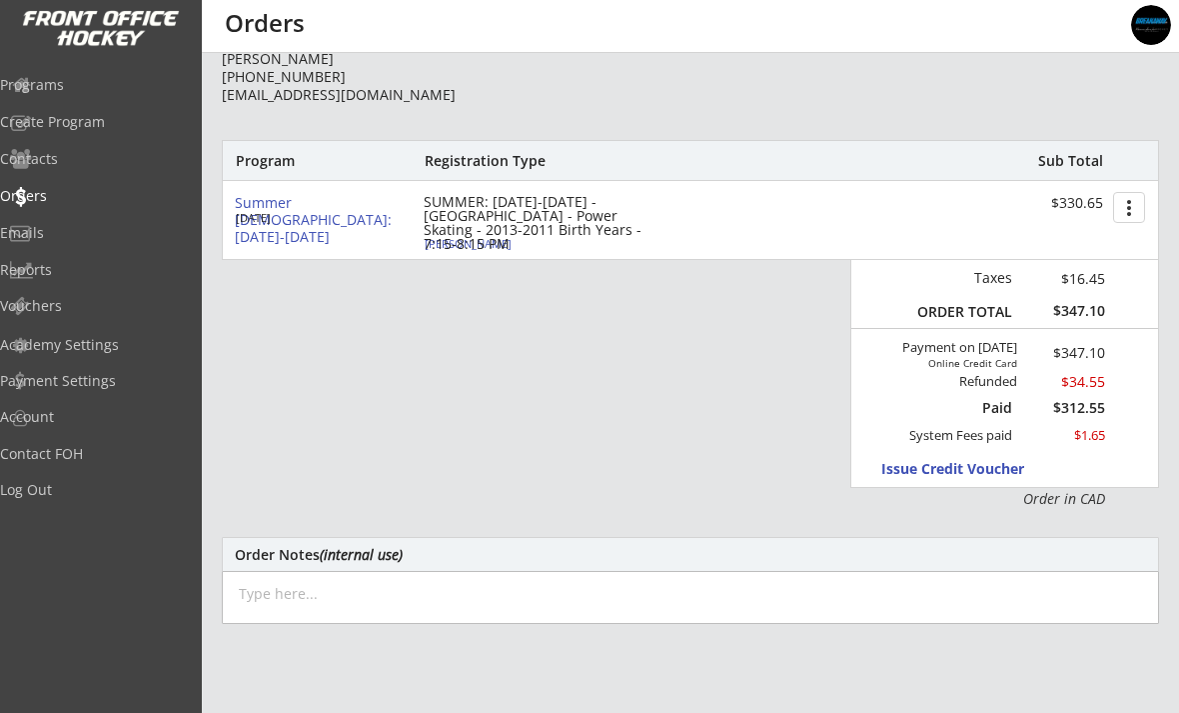
click at [67, 80] on div "Programs" at bounding box center [95, 85] width 190 height 14
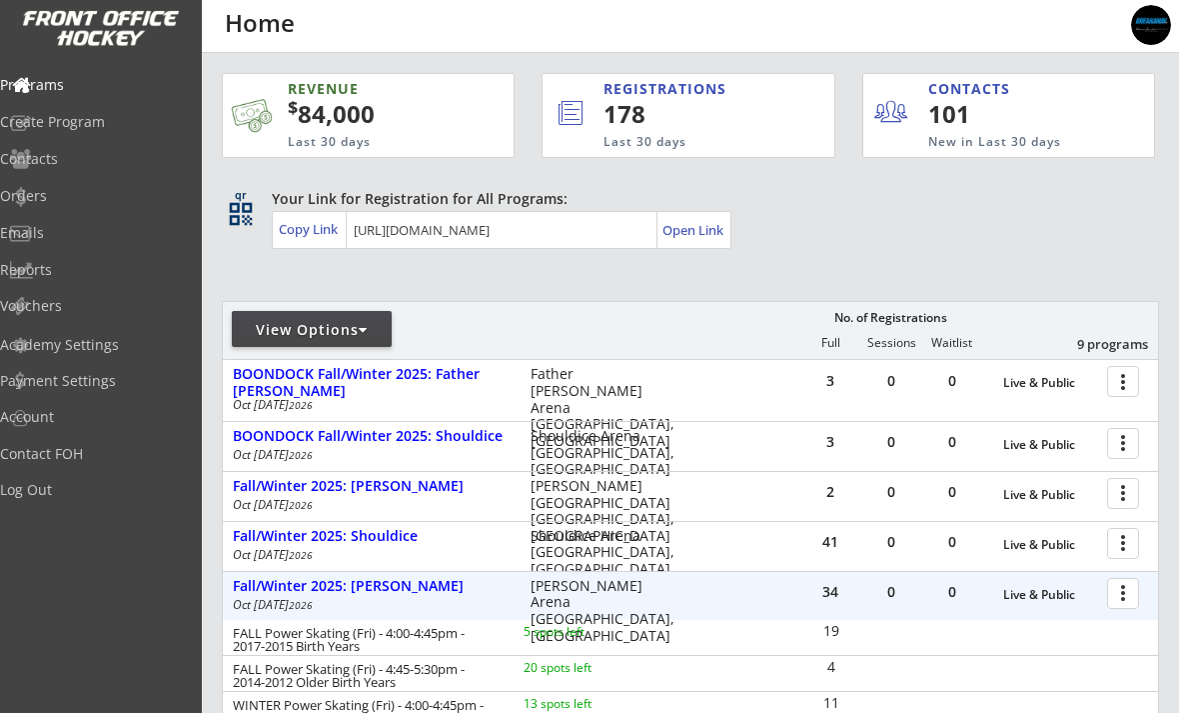
click at [477, 438] on div "BOONDOCK Fall/Winter 2025: Shouldice" at bounding box center [371, 436] width 277 height 17
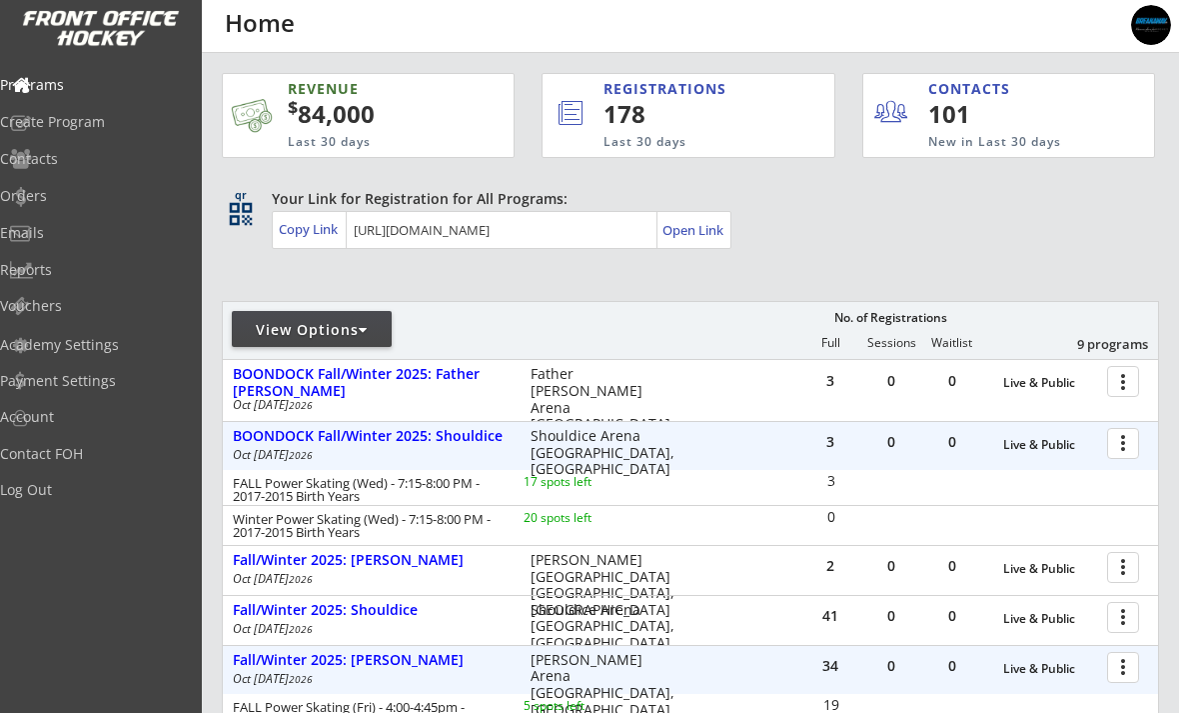
click at [365, 618] on div "Fall/Winter 2025: Shouldice" at bounding box center [371, 610] width 277 height 17
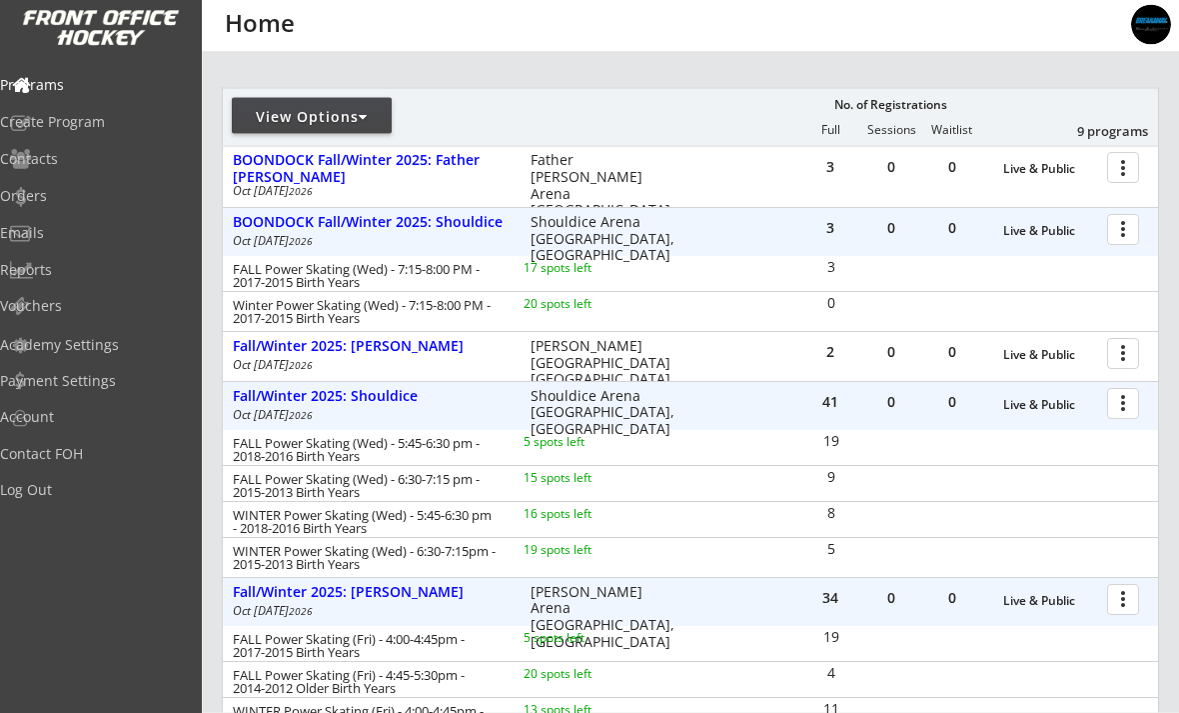
scroll to position [215, 0]
click at [1122, 403] on div at bounding box center [1126, 401] width 35 height 35
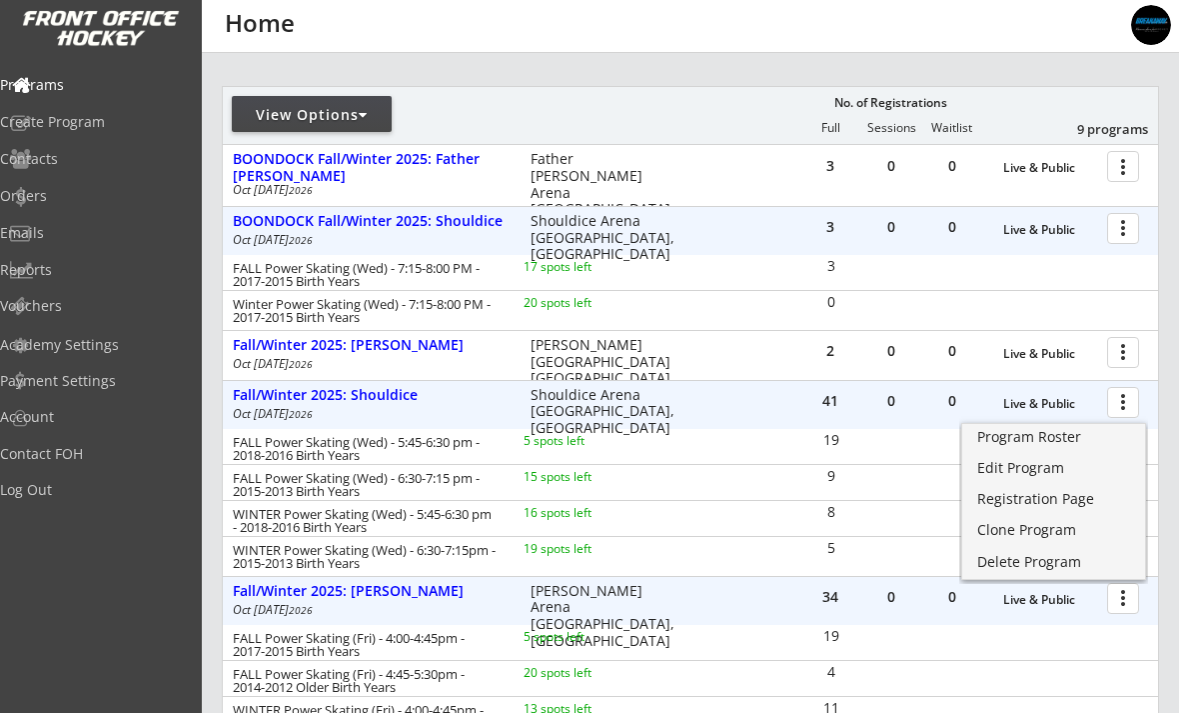
click at [1053, 497] on div "Registration Page" at bounding box center [1053, 499] width 153 height 14
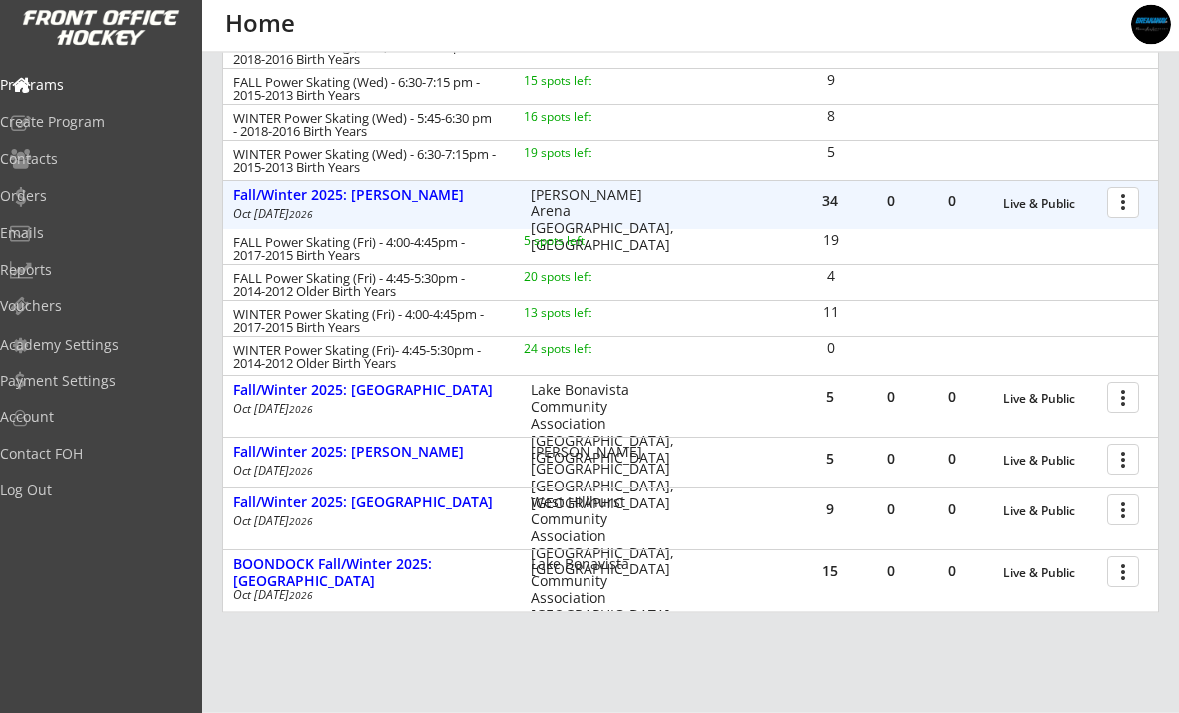
scroll to position [614, 0]
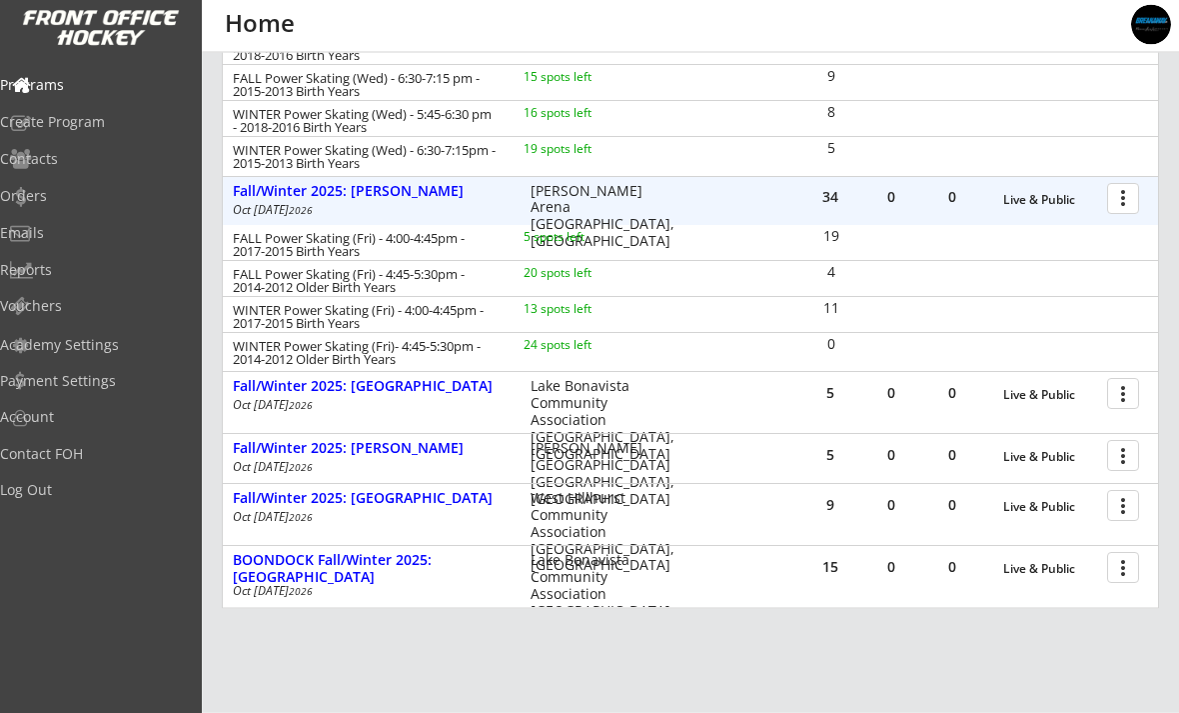
click at [260, 505] on div "Fall/Winter 2025: [GEOGRAPHIC_DATA]" at bounding box center [371, 499] width 277 height 17
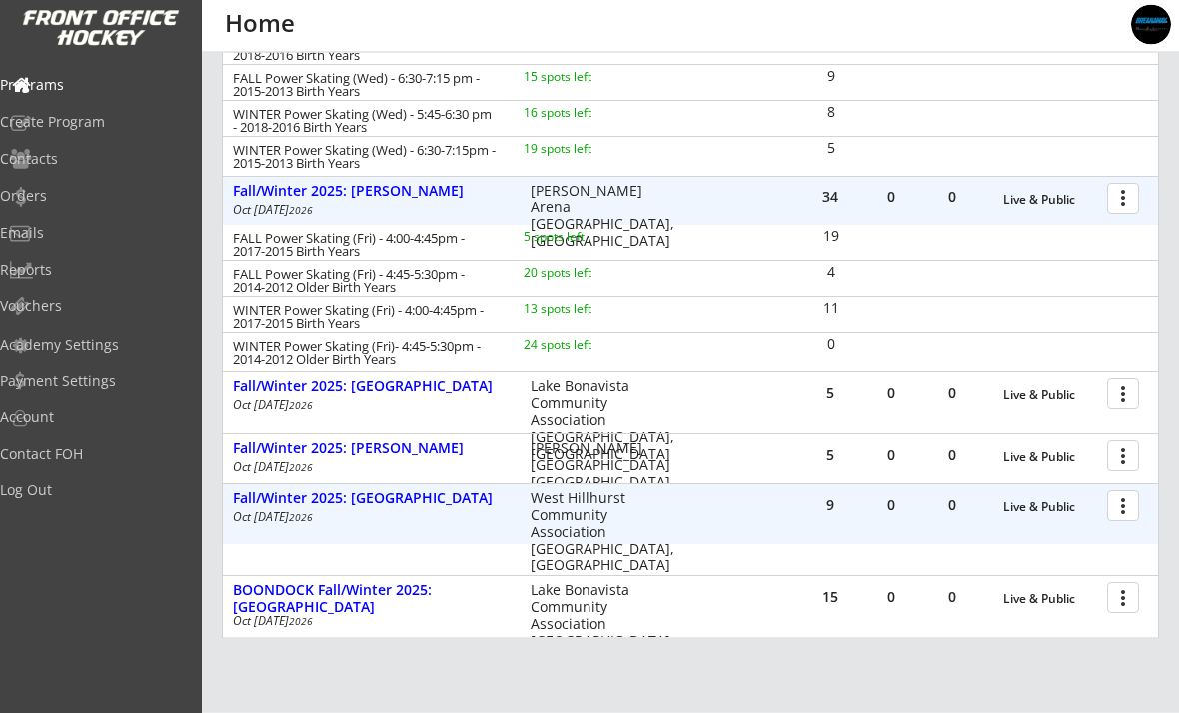
scroll to position [615, 0]
click at [264, 503] on div "Fall/Winter 2025: [GEOGRAPHIC_DATA]" at bounding box center [371, 498] width 277 height 17
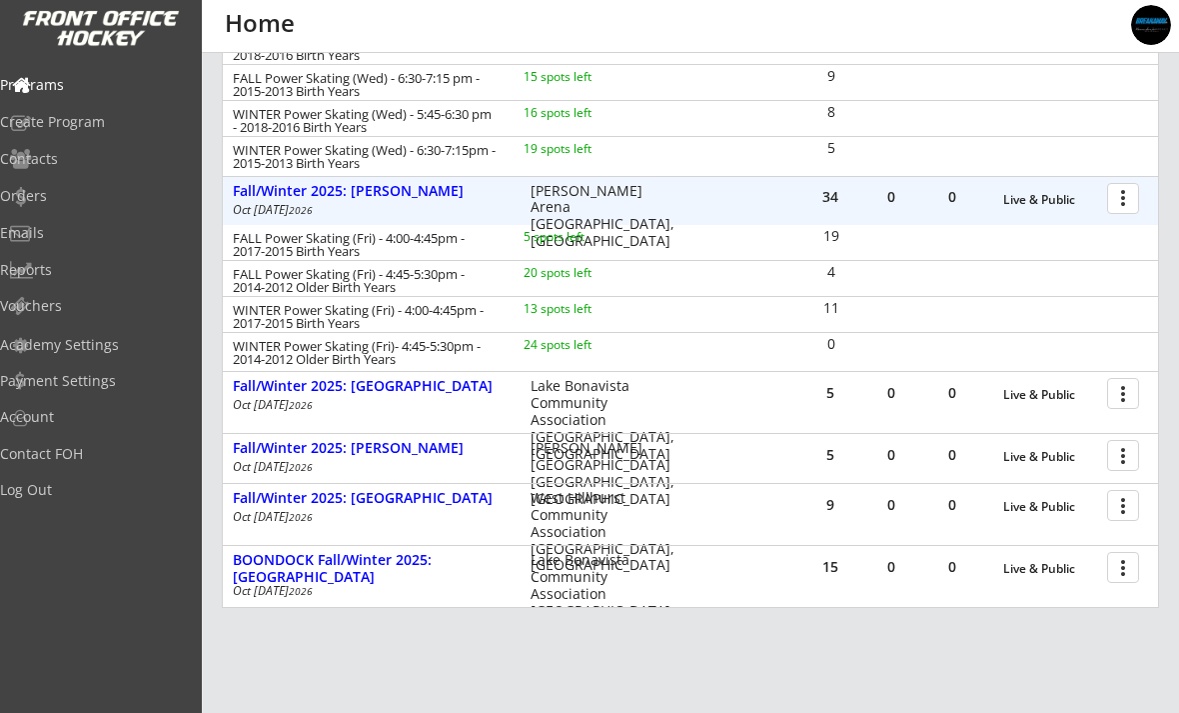
click at [253, 498] on div "Fall/Winter 2025: [GEOGRAPHIC_DATA]" at bounding box center [371, 498] width 277 height 17
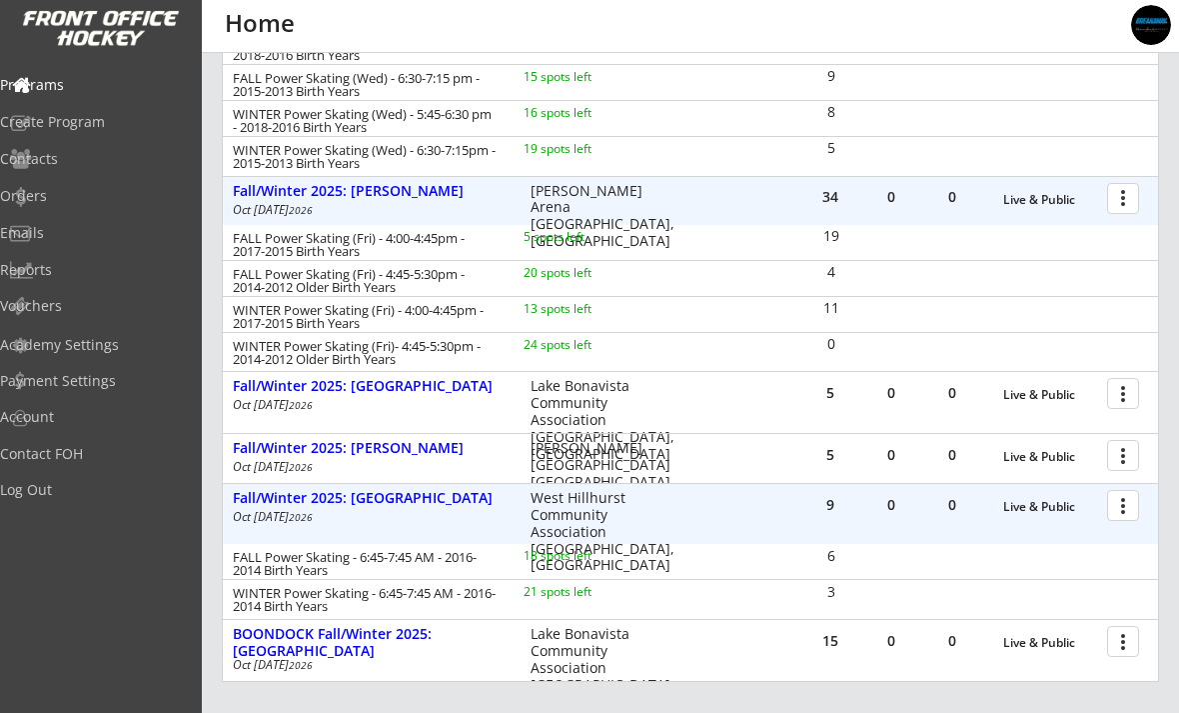
click at [253, 577] on div "FALL Power Skating - 6:45-7:45 AM - 2016-2014 Birth Years" at bounding box center [365, 564] width 264 height 26
click at [249, 506] on div "Fall/Winter 2025: [GEOGRAPHIC_DATA]" at bounding box center [371, 498] width 277 height 17
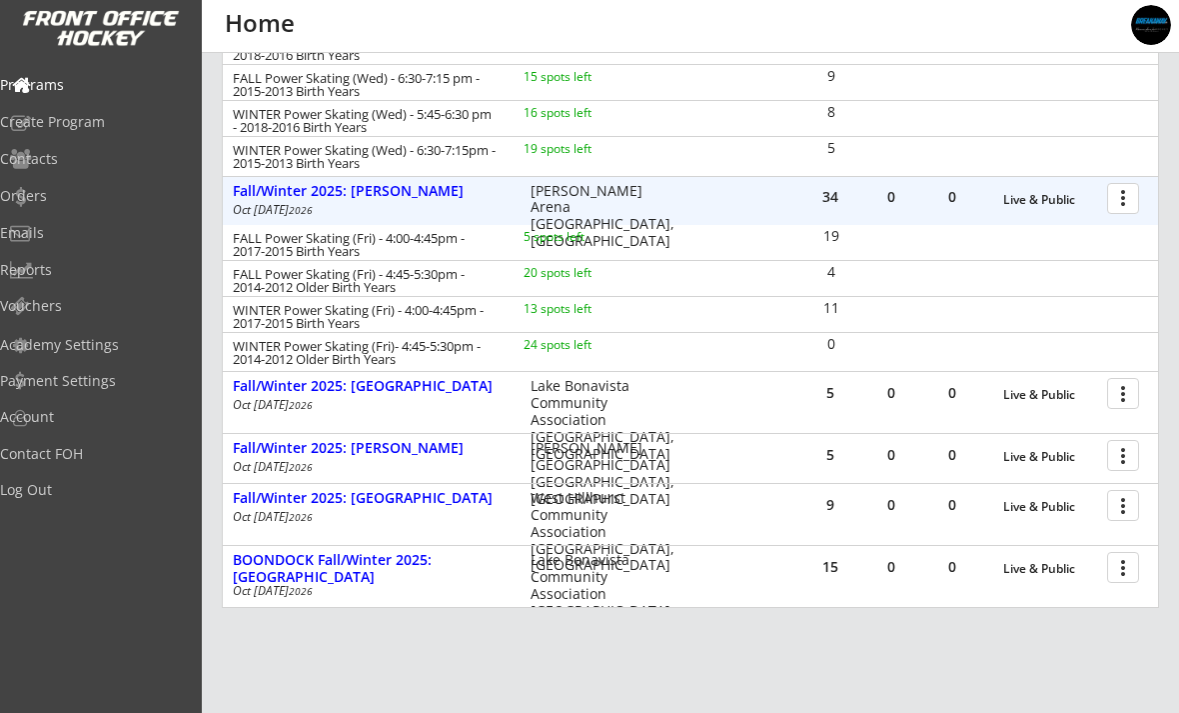
click at [260, 194] on div "Fall/Winter 2025: [PERSON_NAME]" at bounding box center [371, 191] width 277 height 17
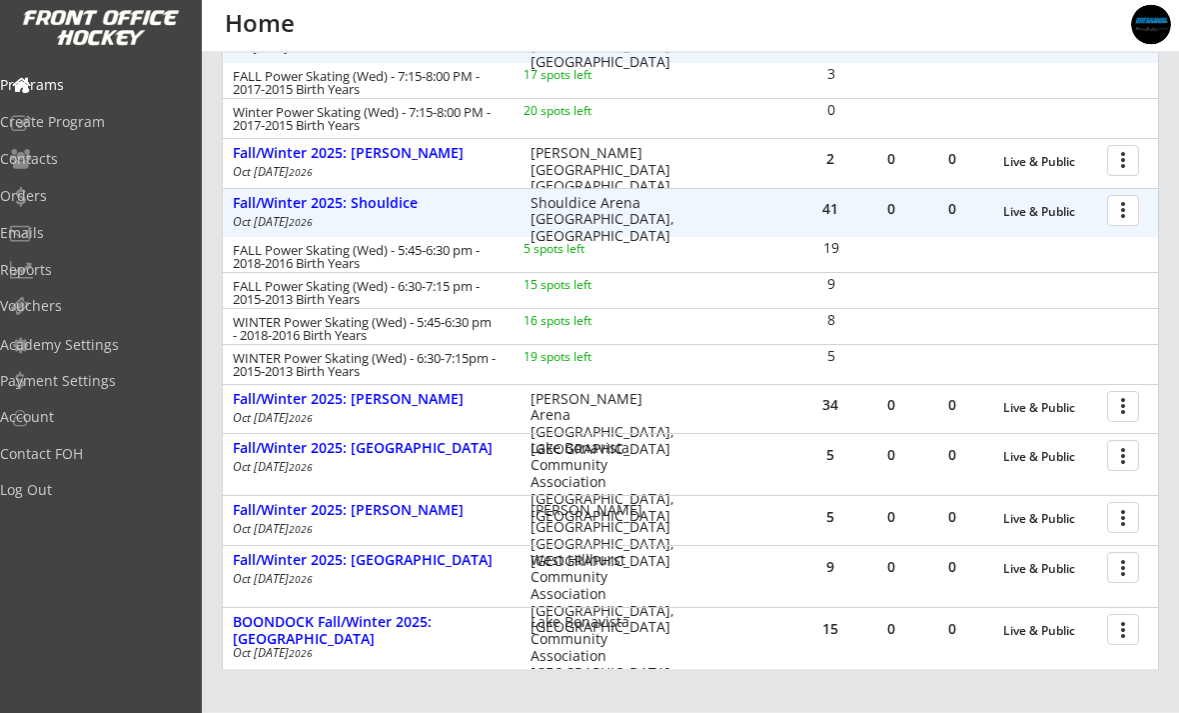
click at [249, 200] on div "Fall/Winter 2025: Shouldice" at bounding box center [371, 204] width 277 height 17
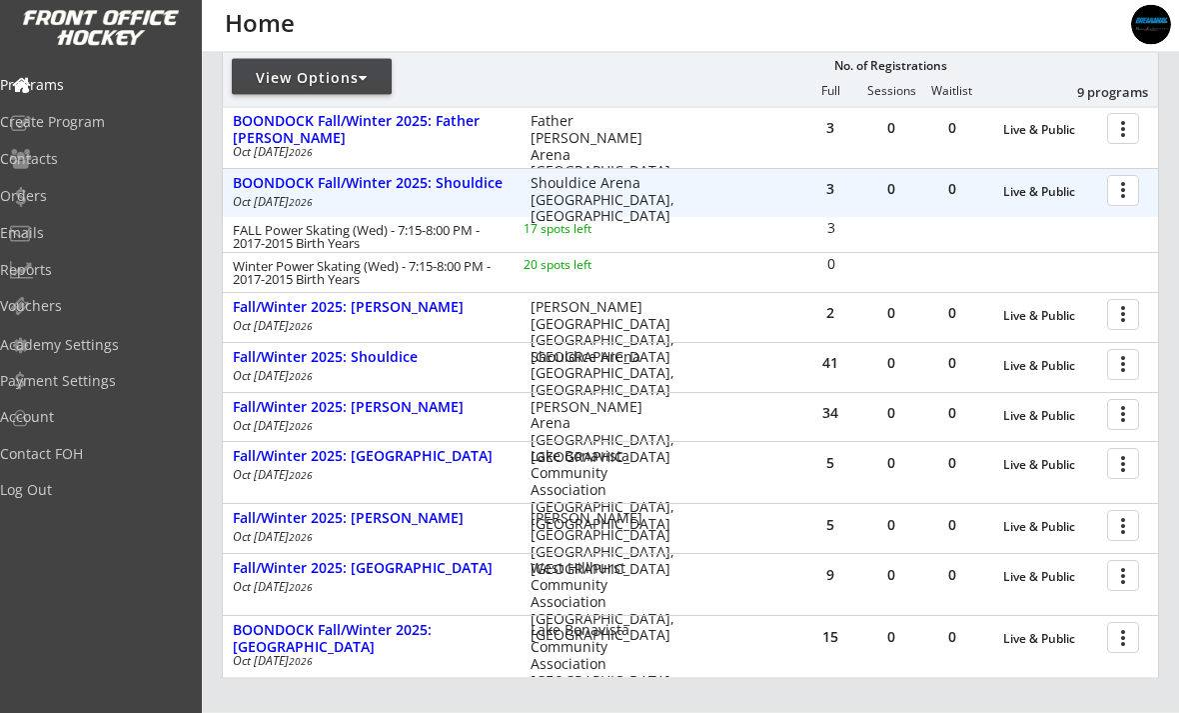
click at [253, 177] on div "BOONDOCK Fall/Winter 2025: Shouldice" at bounding box center [371, 184] width 277 height 17
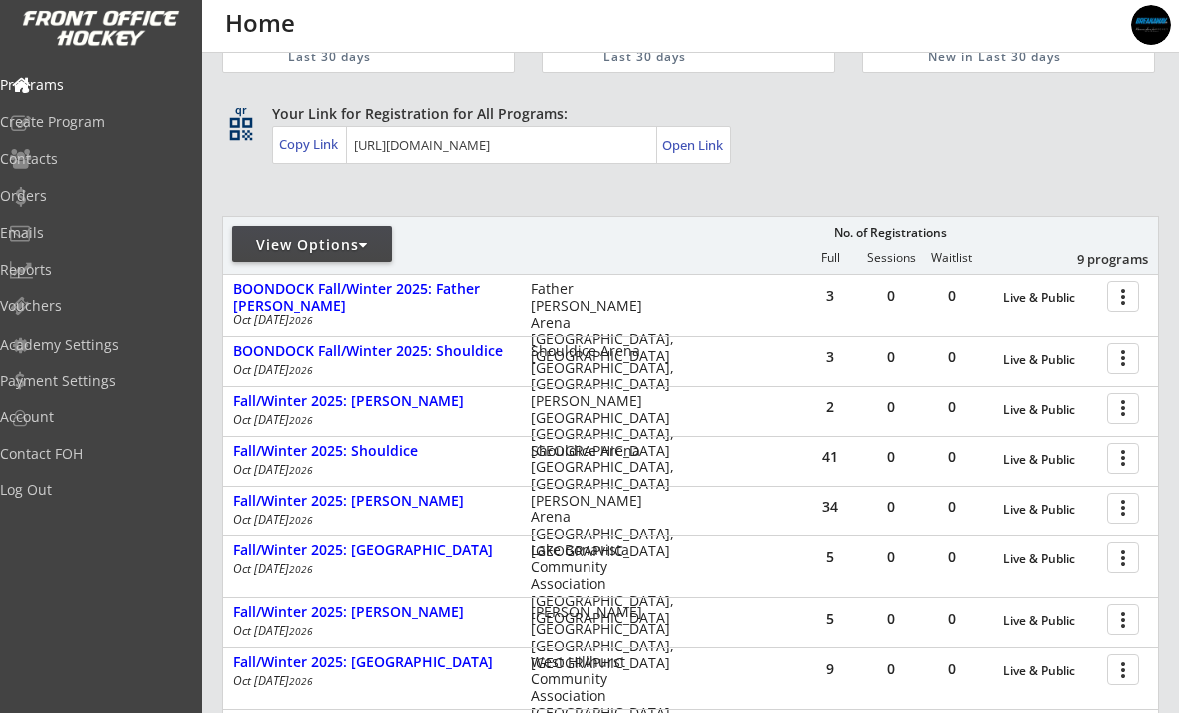
scroll to position [0, 0]
